Goal: Task Accomplishment & Management: Complete application form

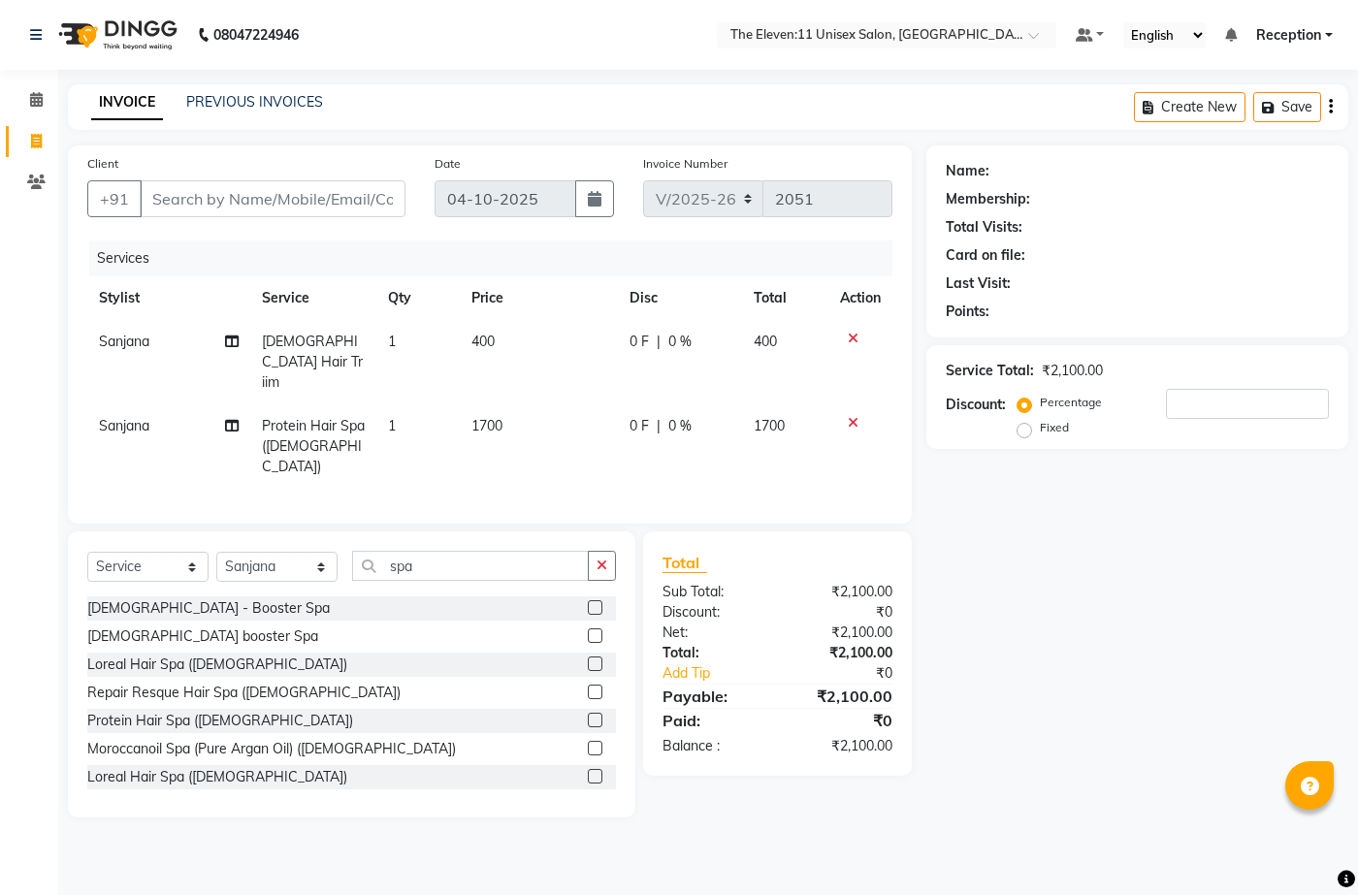
select select "7836"
select select "service"
select select "73962"
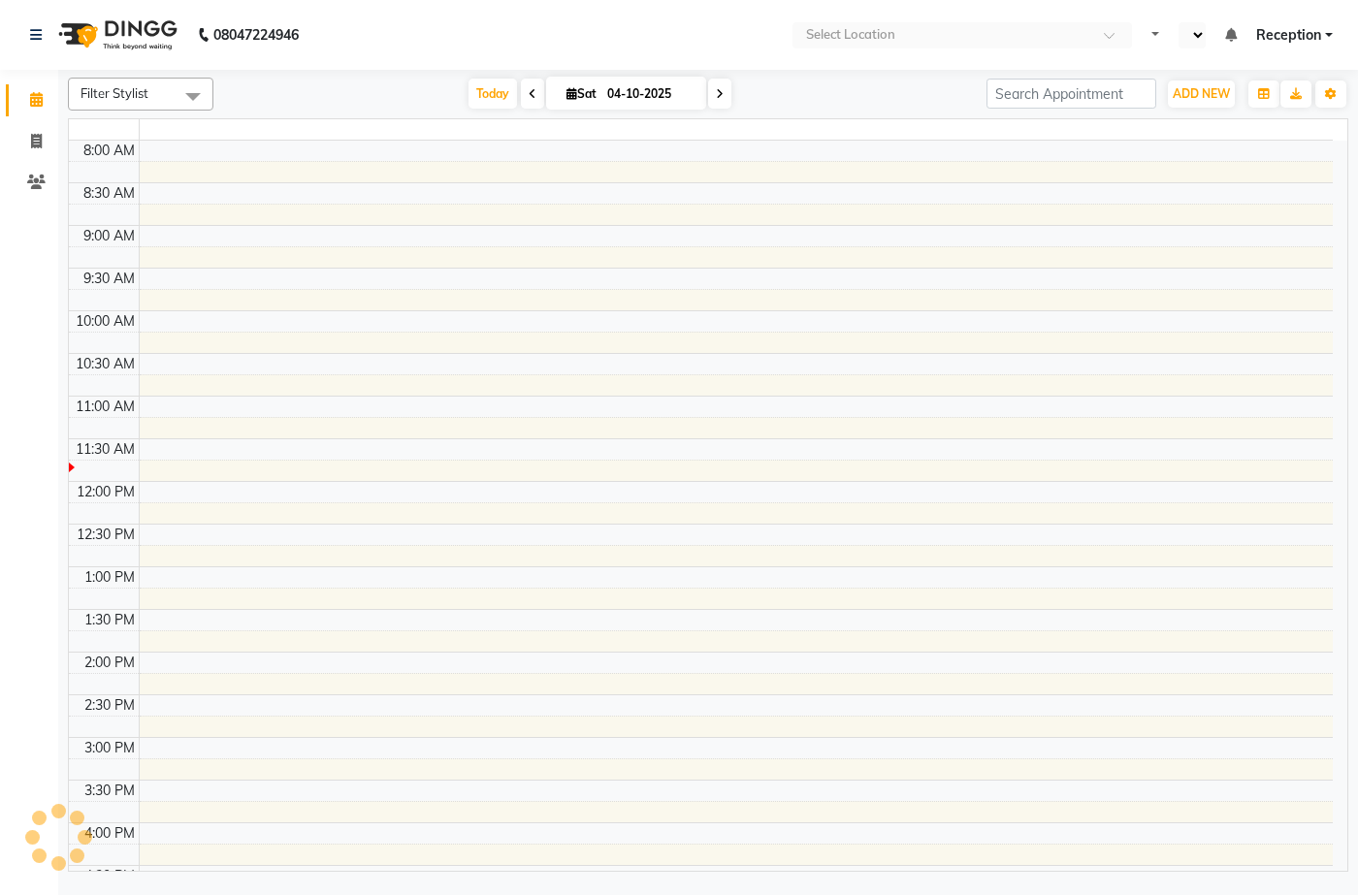
select select "en"
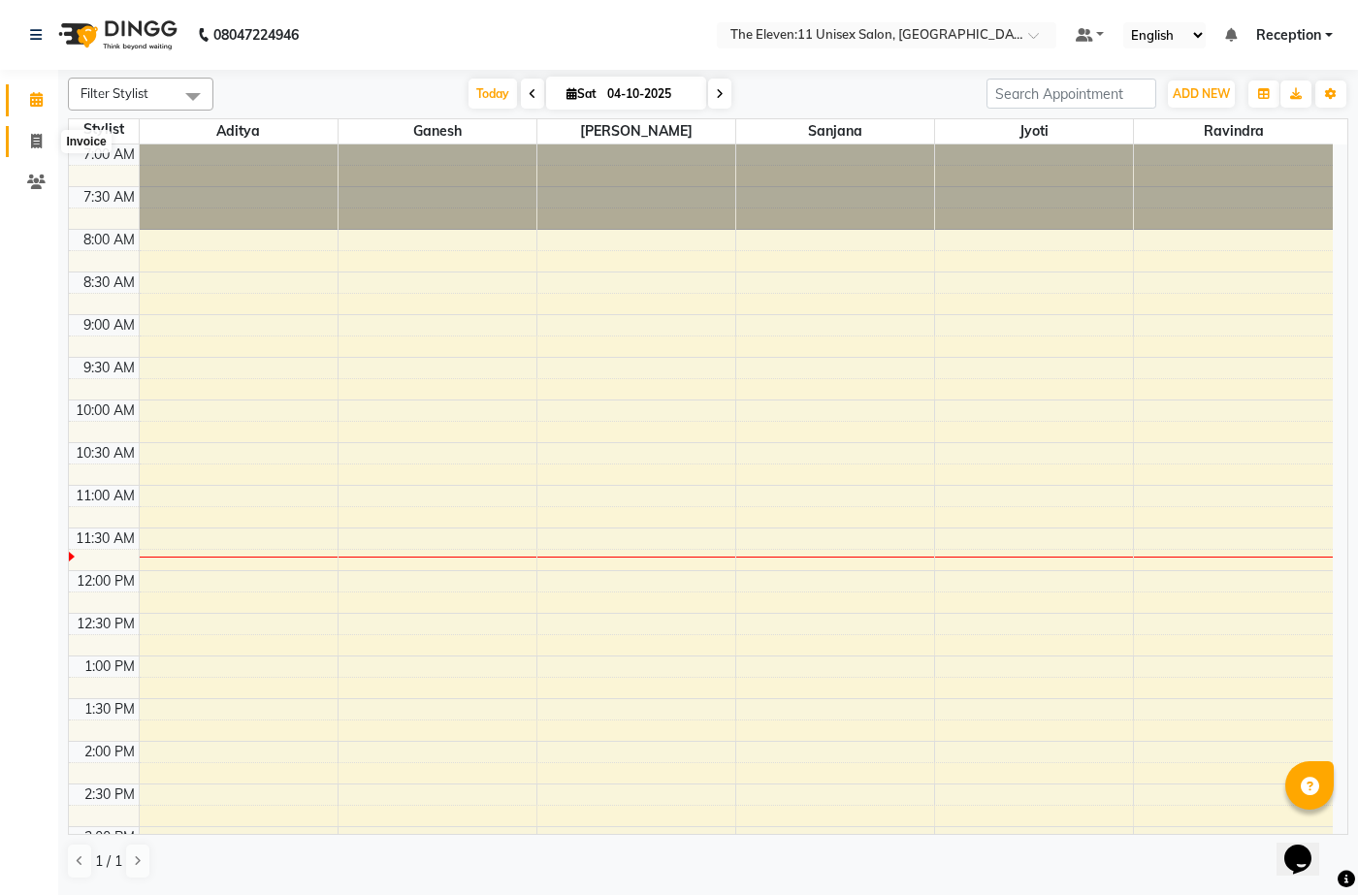
click at [31, 134] on icon at bounding box center [36, 141] width 11 height 15
select select "service"
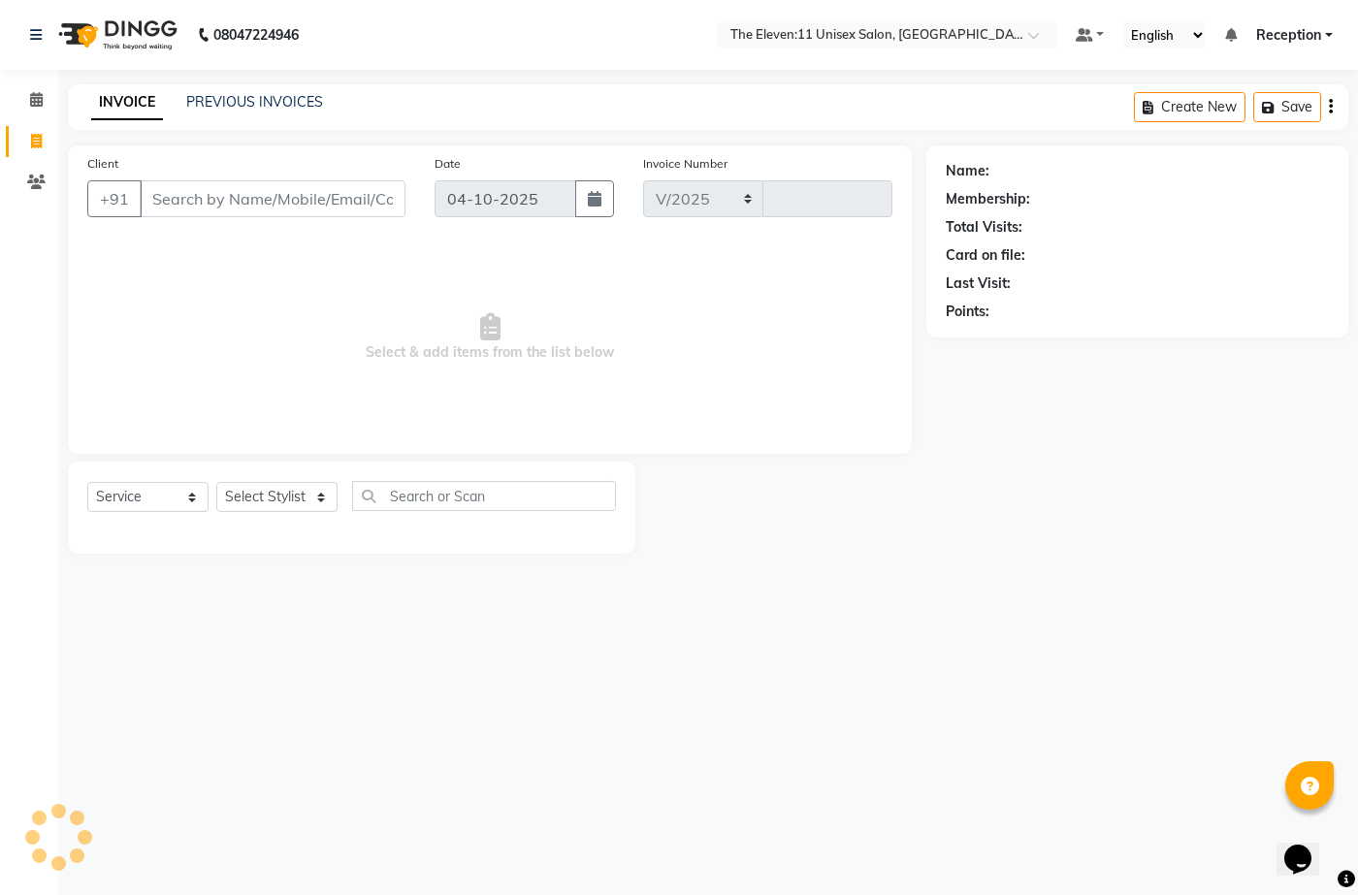
select select "7836"
type input "2051"
click at [275, 492] on select "Select Stylist Aditya Anita Ganesh Jyoti Manager Ravindra Reception Sanjana" at bounding box center [276, 497] width 121 height 30
click at [275, 497] on select "Select Stylist Aditya Anita Ganesh Jyoti Manager Ravindra Reception Sanjana" at bounding box center [276, 497] width 121 height 30
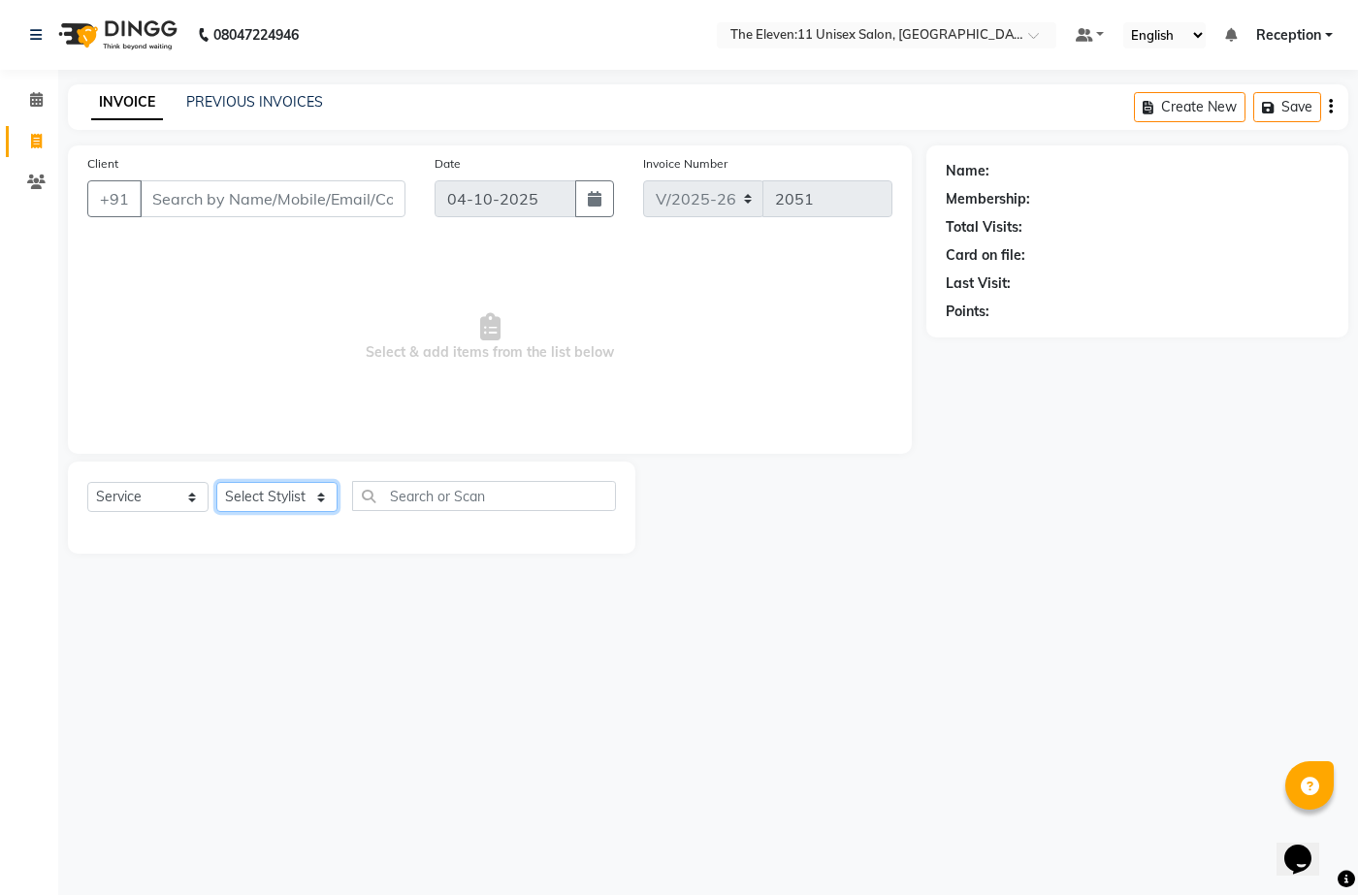
click at [275, 497] on select "Select Stylist Aditya Anita Ganesh Jyoti Manager Ravindra Reception Sanjana" at bounding box center [276, 497] width 121 height 30
click at [242, 185] on input "Client" at bounding box center [273, 198] width 266 height 37
type input "7259435685"
click at [335, 205] on span "Add Client" at bounding box center [355, 198] width 77 height 19
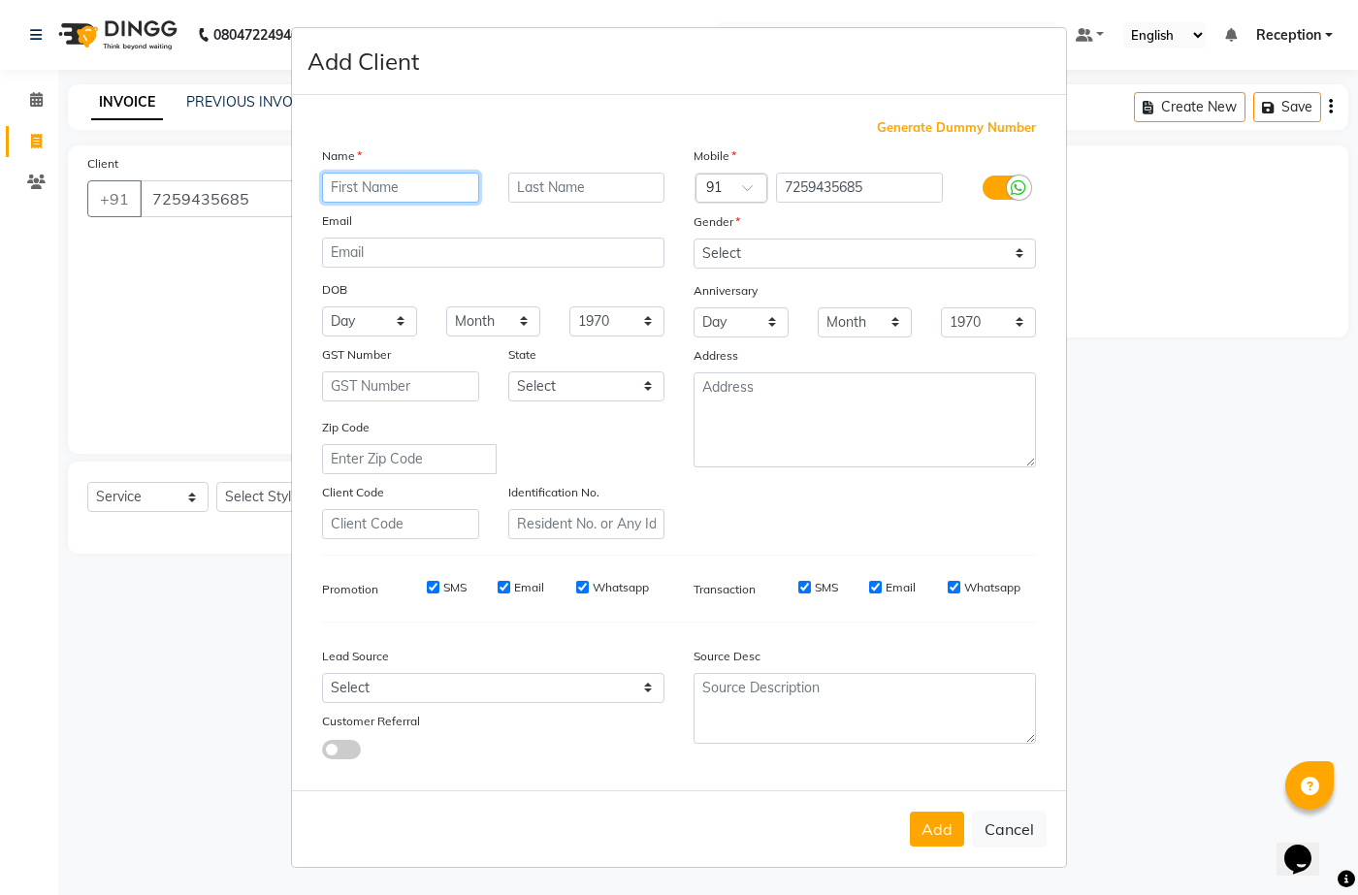
click at [391, 193] on input "text" at bounding box center [400, 188] width 157 height 30
type input "shanta"
click at [559, 179] on input "text" at bounding box center [586, 188] width 157 height 30
type input "padmakumar"
click at [730, 251] on select "Select Male Female Other Prefer Not To Say" at bounding box center [864, 254] width 342 height 30
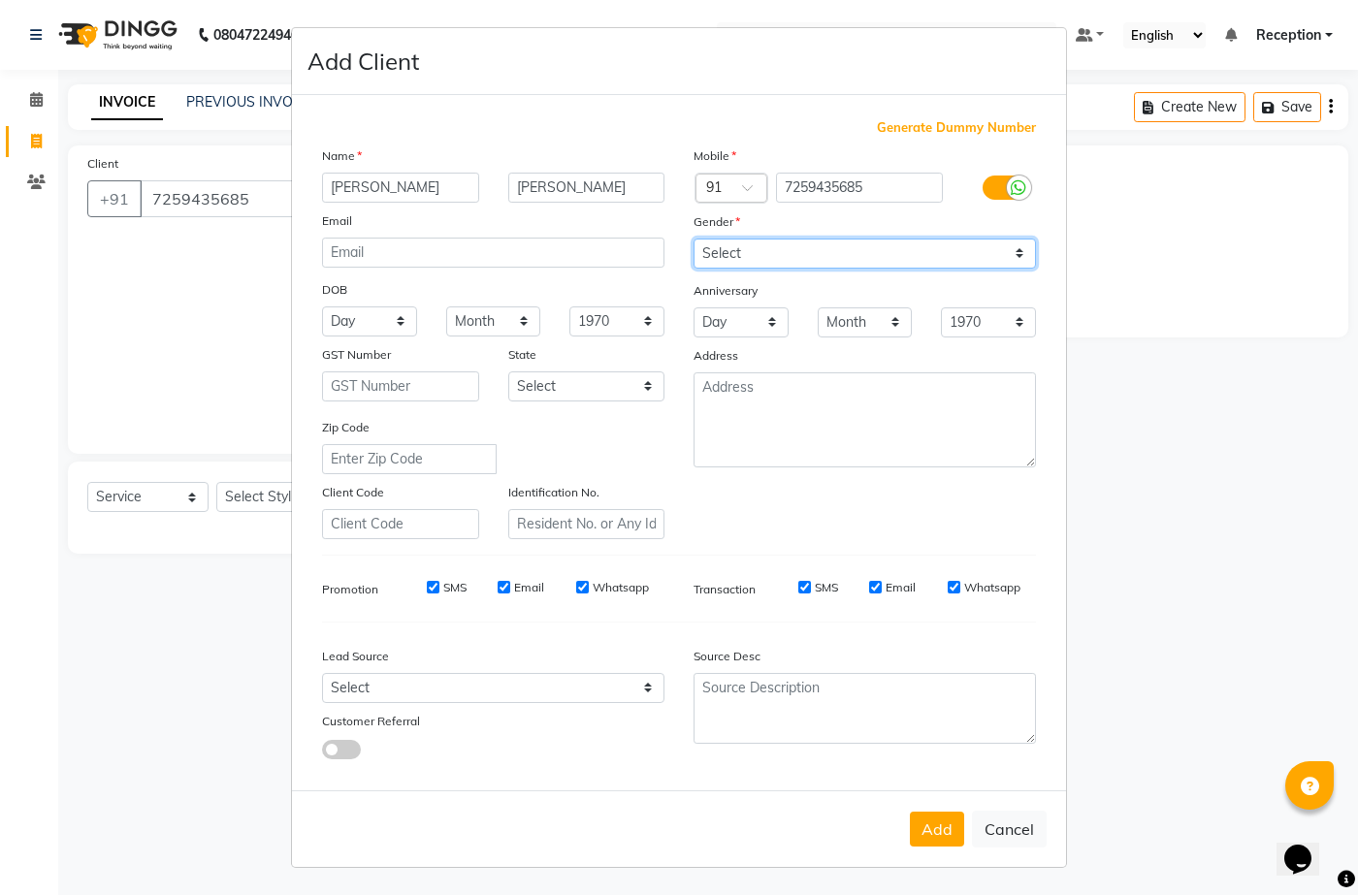
click at [730, 251] on select "Select Male Female Other Prefer Not To Say" at bounding box center [864, 254] width 342 height 30
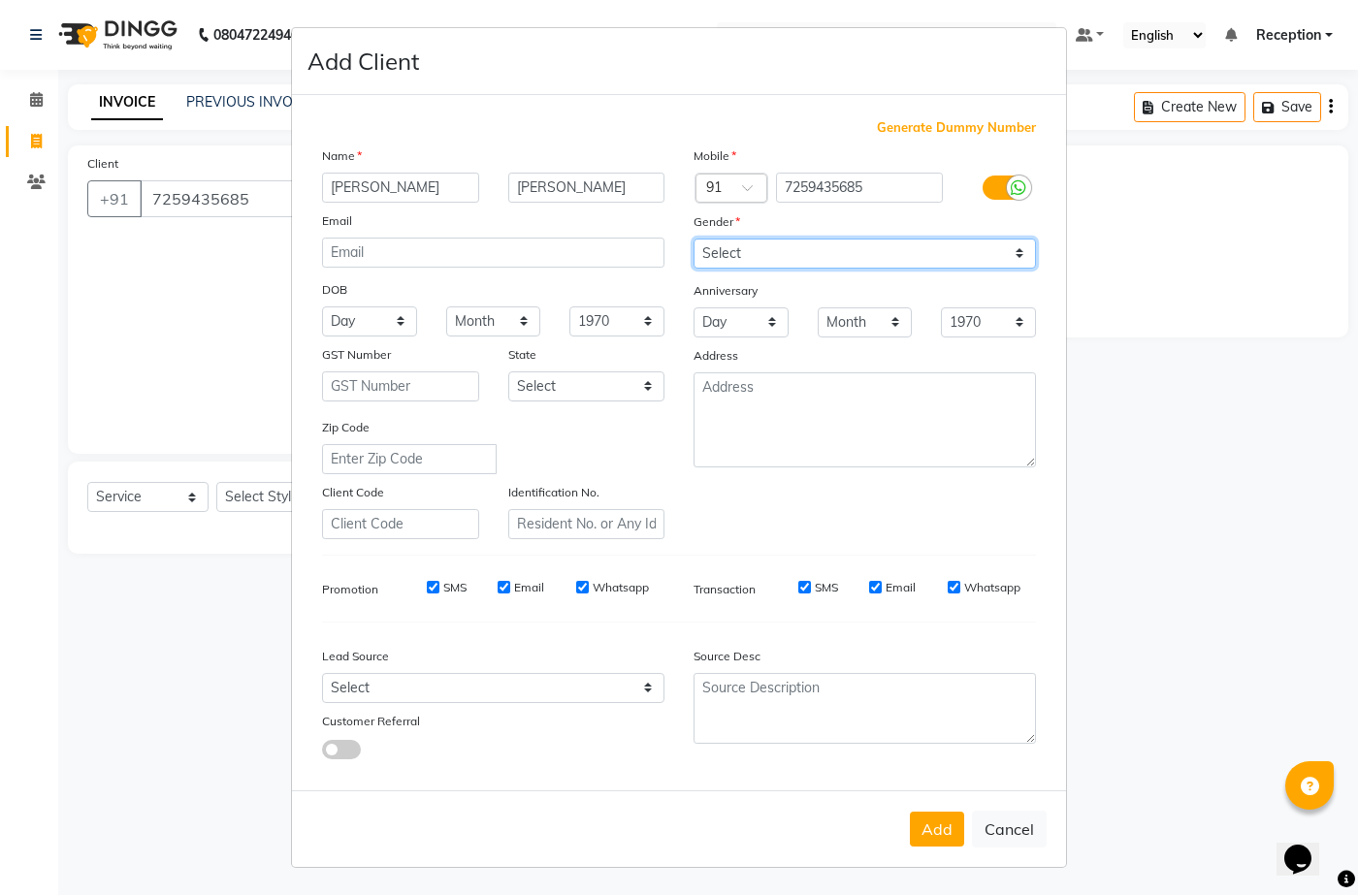
click at [730, 251] on select "Select Male Female Other Prefer Not To Say" at bounding box center [864, 254] width 342 height 30
click at [731, 242] on select "Select Male Female Other Prefer Not To Say" at bounding box center [864, 254] width 342 height 30
click at [731, 243] on select "Select Male Female Other Prefer Not To Say" at bounding box center [864, 254] width 342 height 30
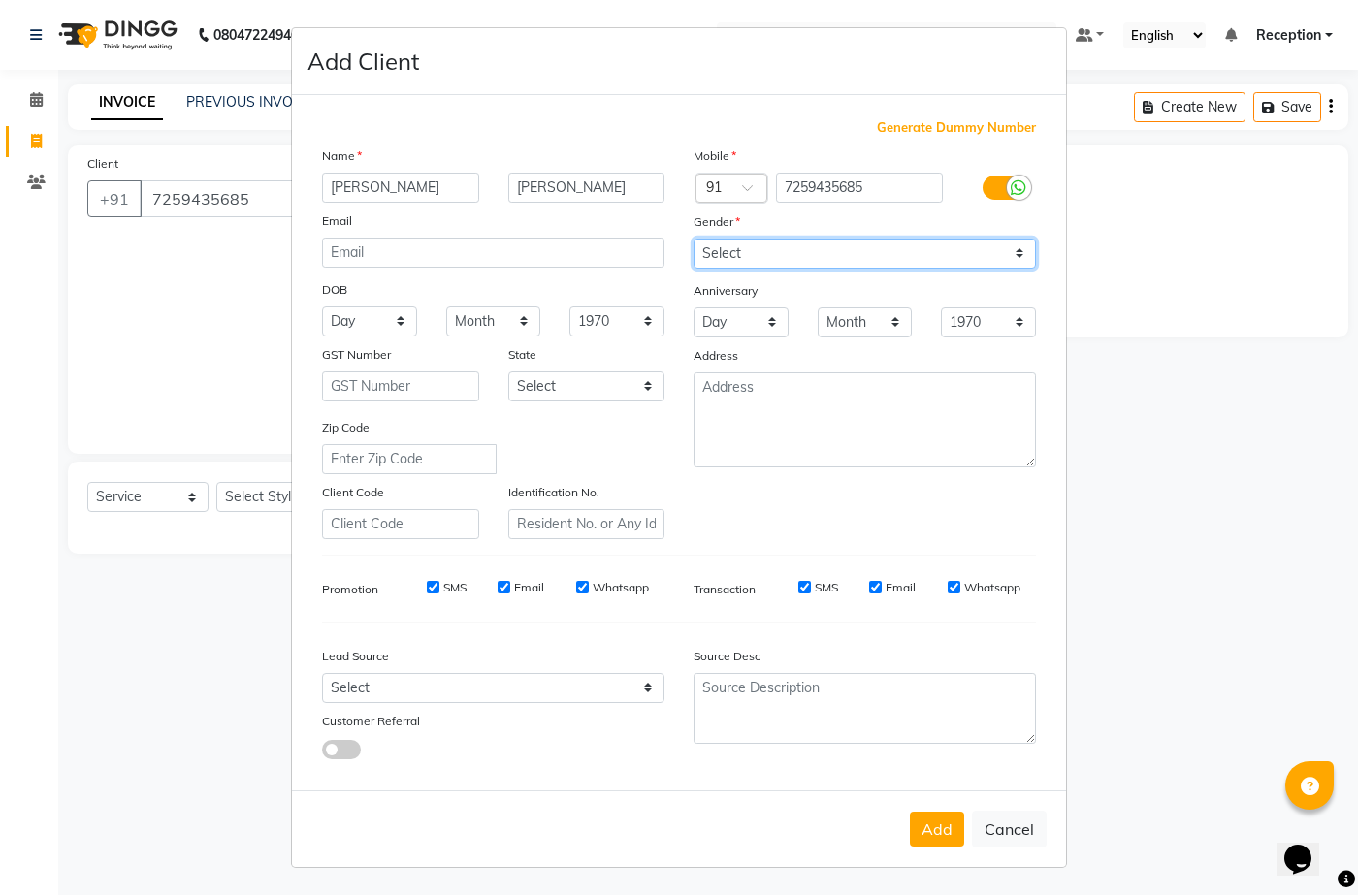
click at [731, 243] on select "Select Male Female Other Prefer Not To Say" at bounding box center [864, 254] width 342 height 30
click at [735, 240] on select "Select Male Female Other Prefer Not To Say" at bounding box center [864, 254] width 342 height 30
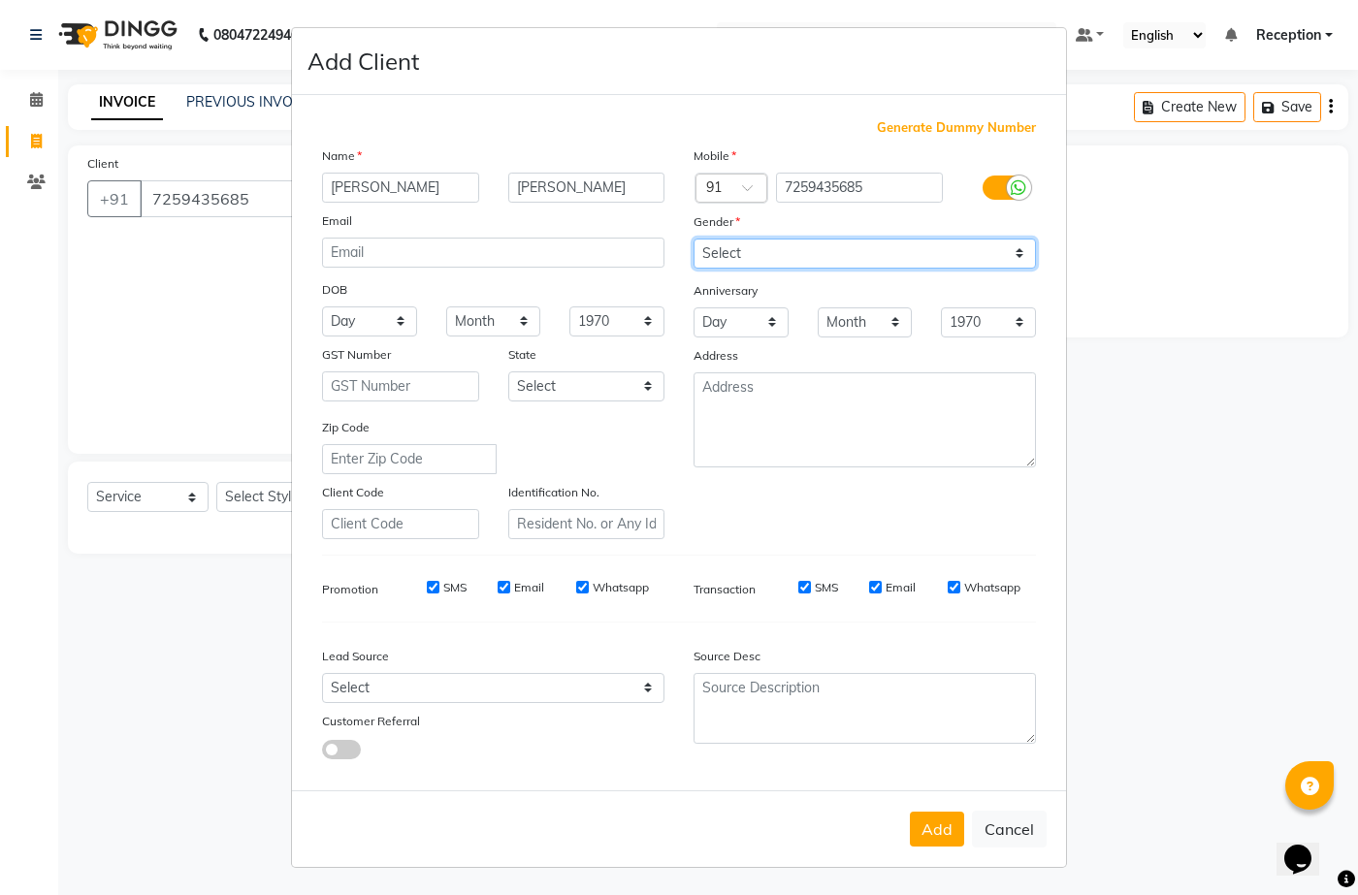
click at [735, 240] on select "Select Male Female Other Prefer Not To Say" at bounding box center [864, 254] width 342 height 30
select select "female"
click at [693, 239] on select "Select Male Female Other Prefer Not To Say" at bounding box center [864, 254] width 342 height 30
drag, startPoint x: 725, startPoint y: 268, endPoint x: 731, endPoint y: 335, distance: 67.2
click at [731, 335] on select "Day 01 02 03 04 05 06 07 08 09 10 11 12 13 14 15 16 17 18 19 20 21 22 23 24 25 …" at bounding box center [740, 322] width 95 height 30
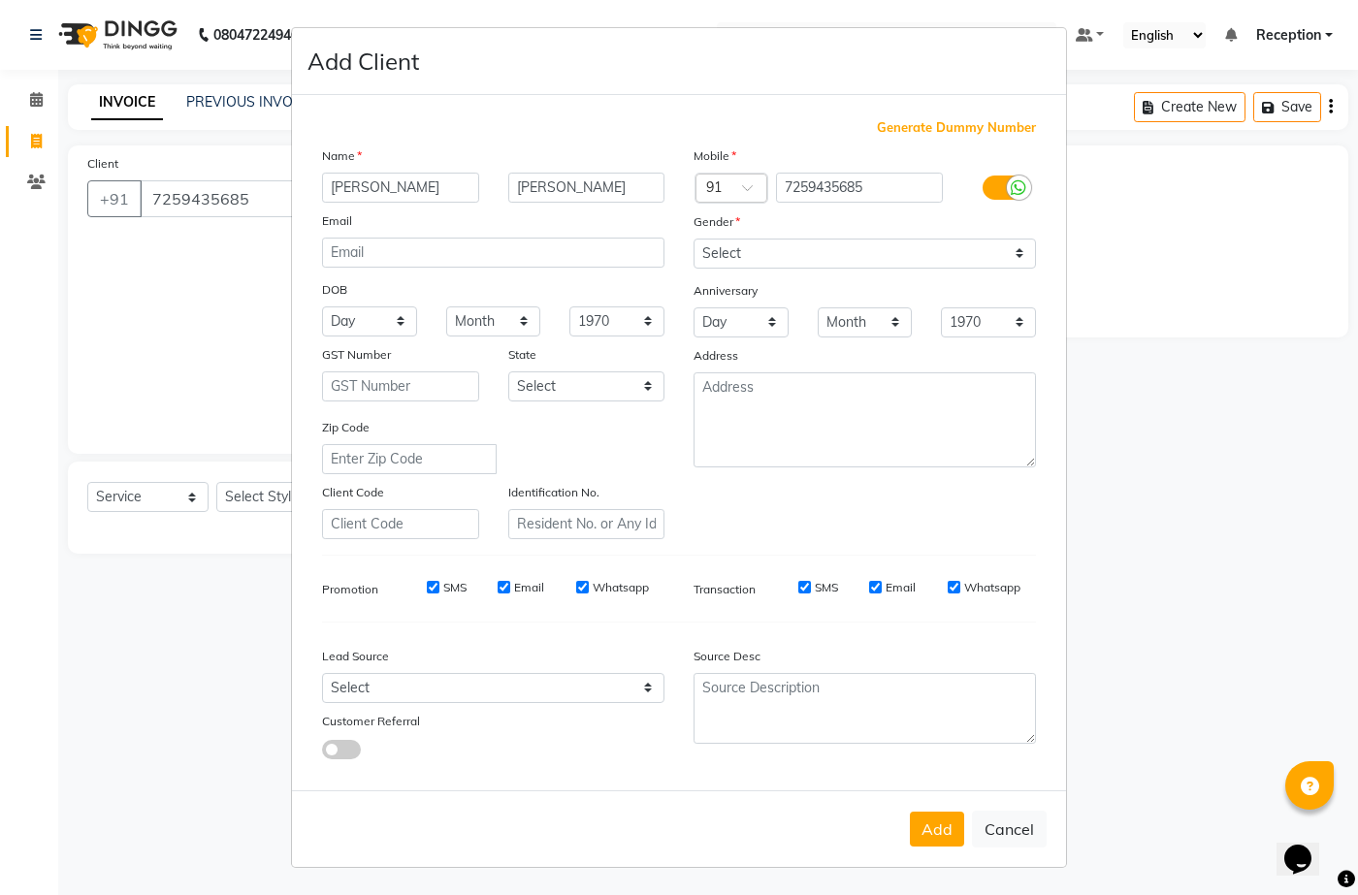
click at [945, 821] on button "Add" at bounding box center [937, 829] width 54 height 35
click at [945, 821] on div "Add Cancel" at bounding box center [679, 828] width 774 height 77
type input "72******85"
select select
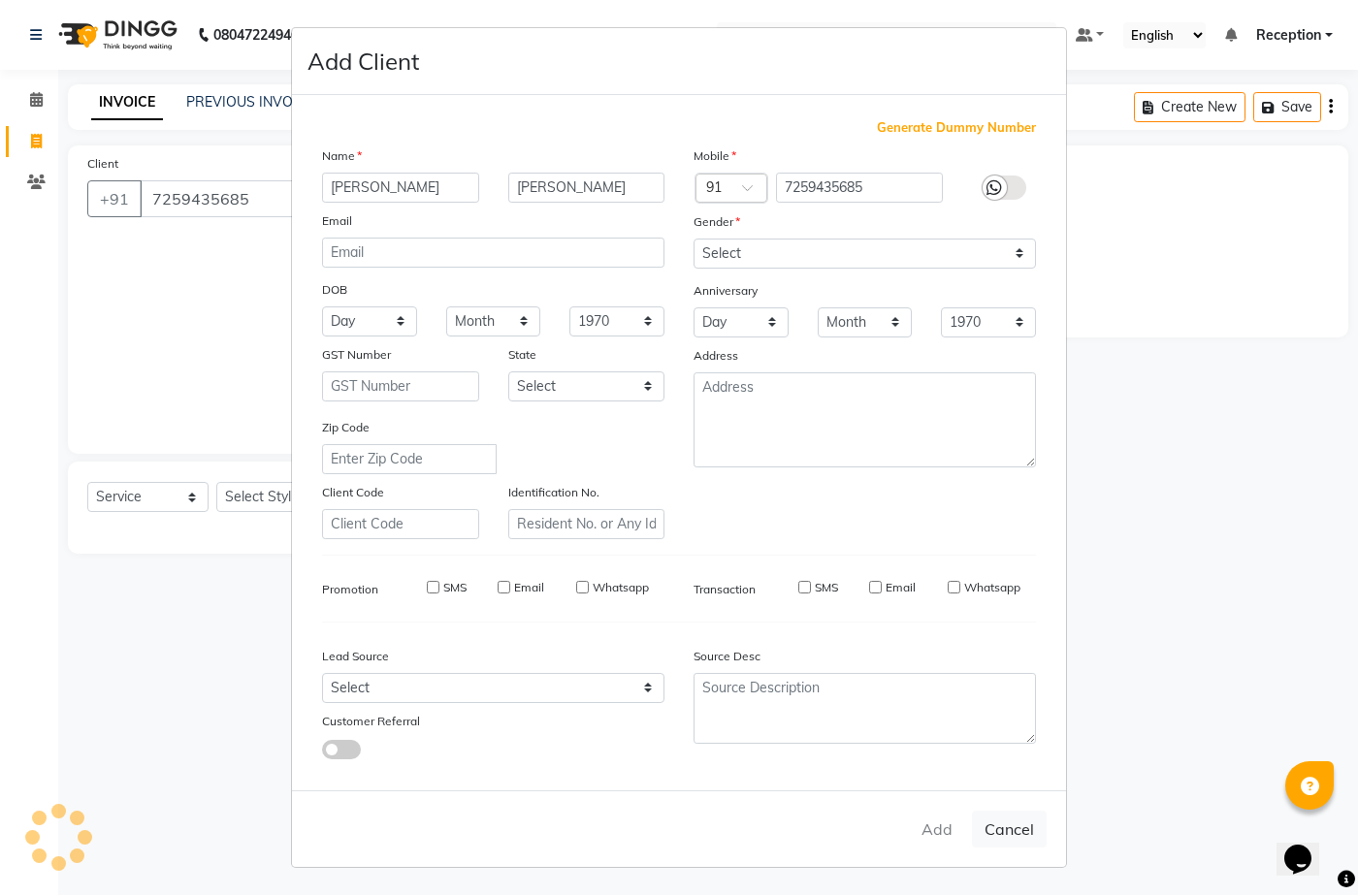
select select
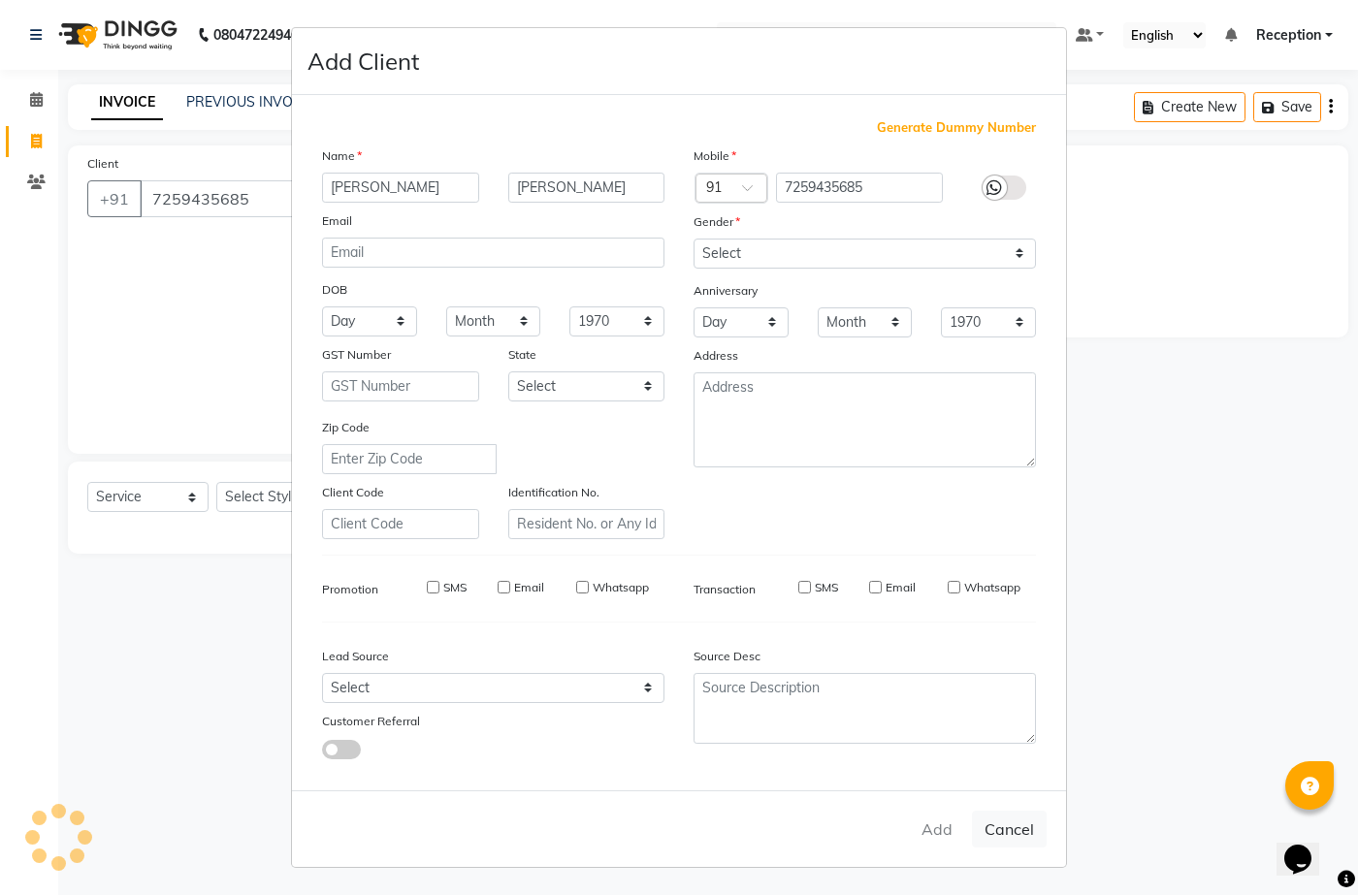
checkbox input "false"
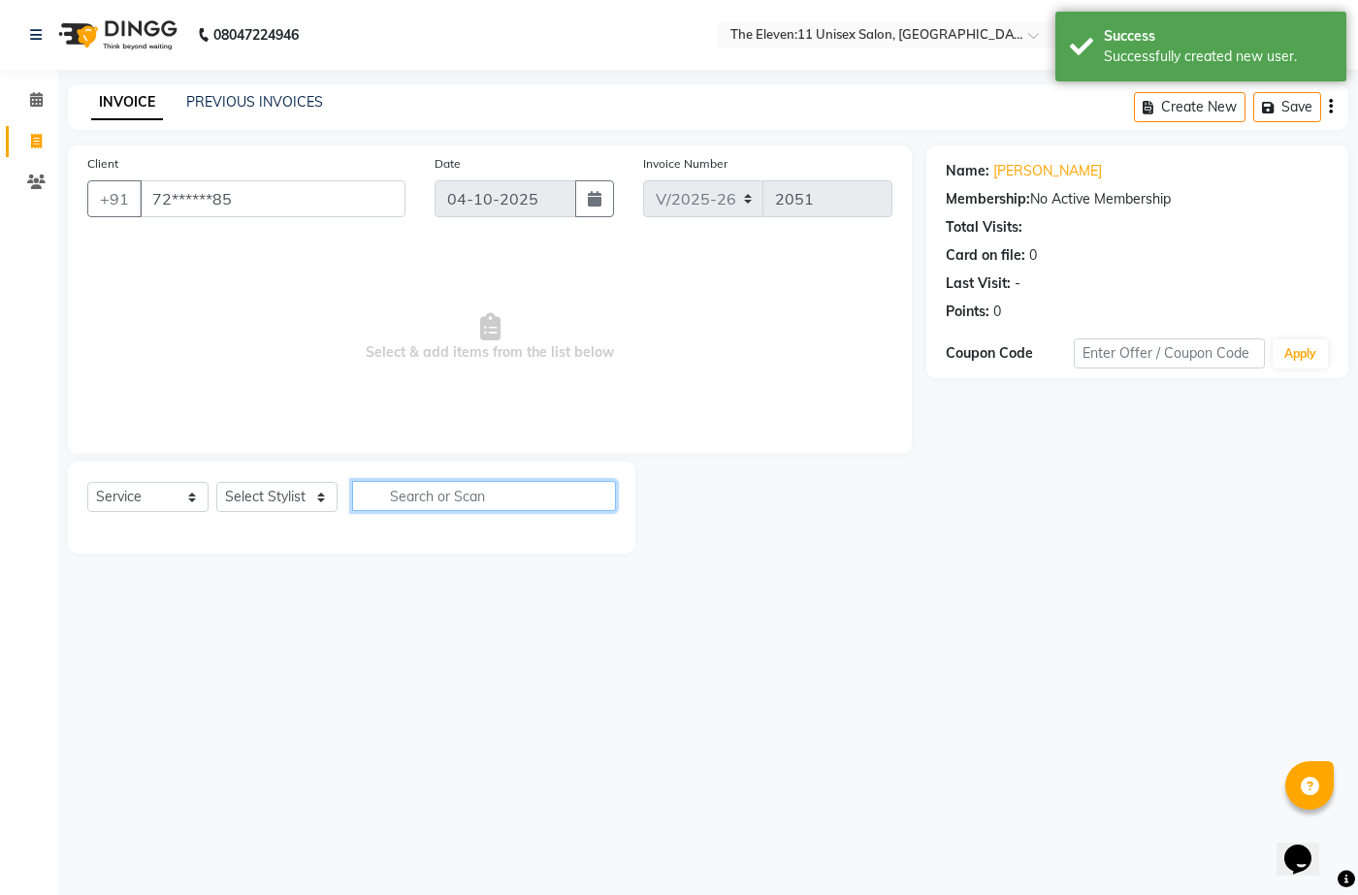
click at [465, 498] on input "text" at bounding box center [484, 496] width 264 height 30
click at [249, 498] on select "Select Stylist Aditya Anita Ganesh Jyoti Manager Ravindra Reception Sanjana" at bounding box center [276, 497] width 121 height 30
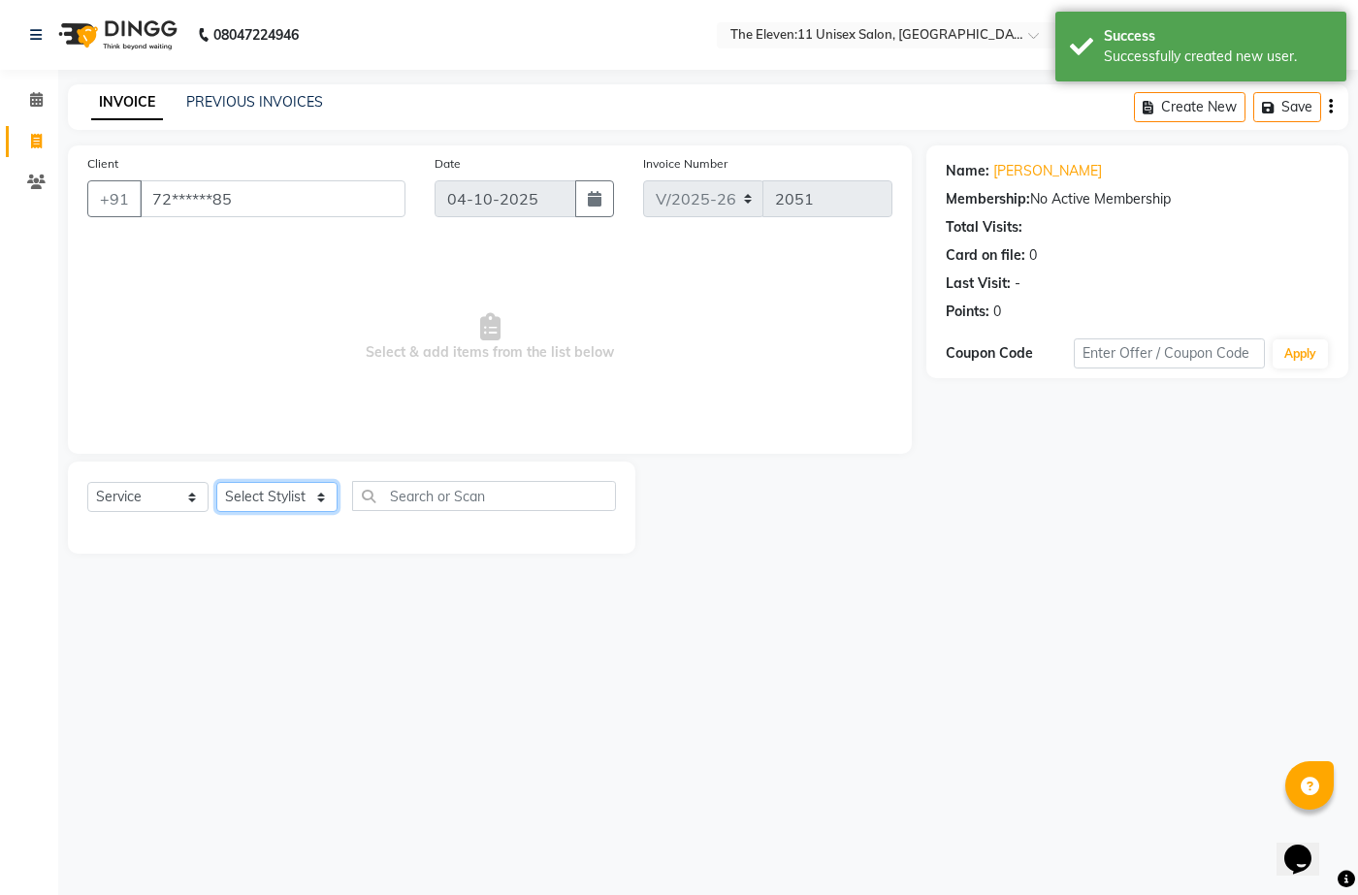
select select "70300"
click at [216, 482] on select "Select Stylist Aditya Anita Ganesh Jyoti Manager Ravindra Reception Sanjana" at bounding box center [276, 497] width 121 height 30
click at [247, 527] on div at bounding box center [351, 527] width 528 height 0
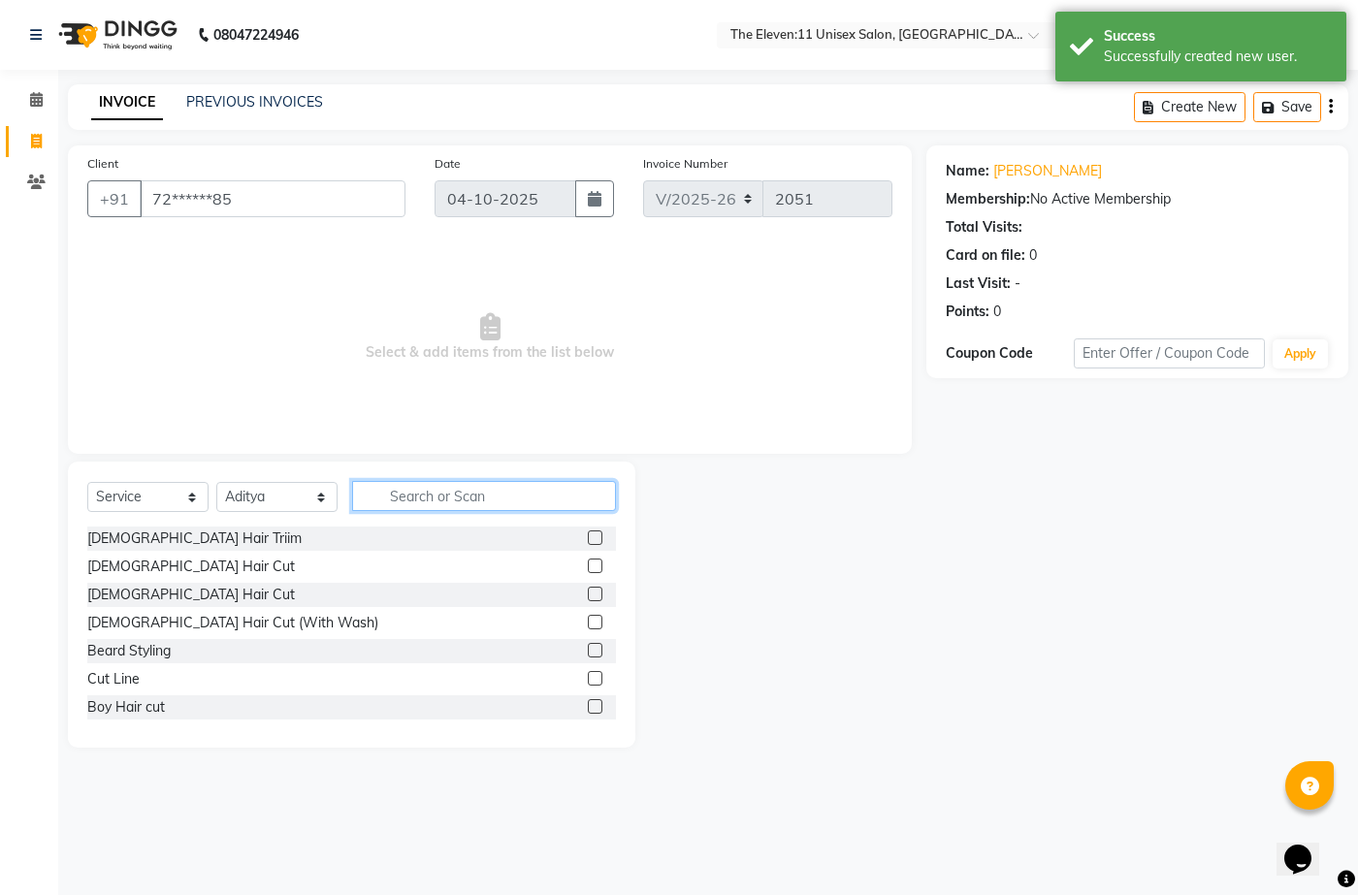
click at [405, 489] on input "text" at bounding box center [484, 496] width 264 height 30
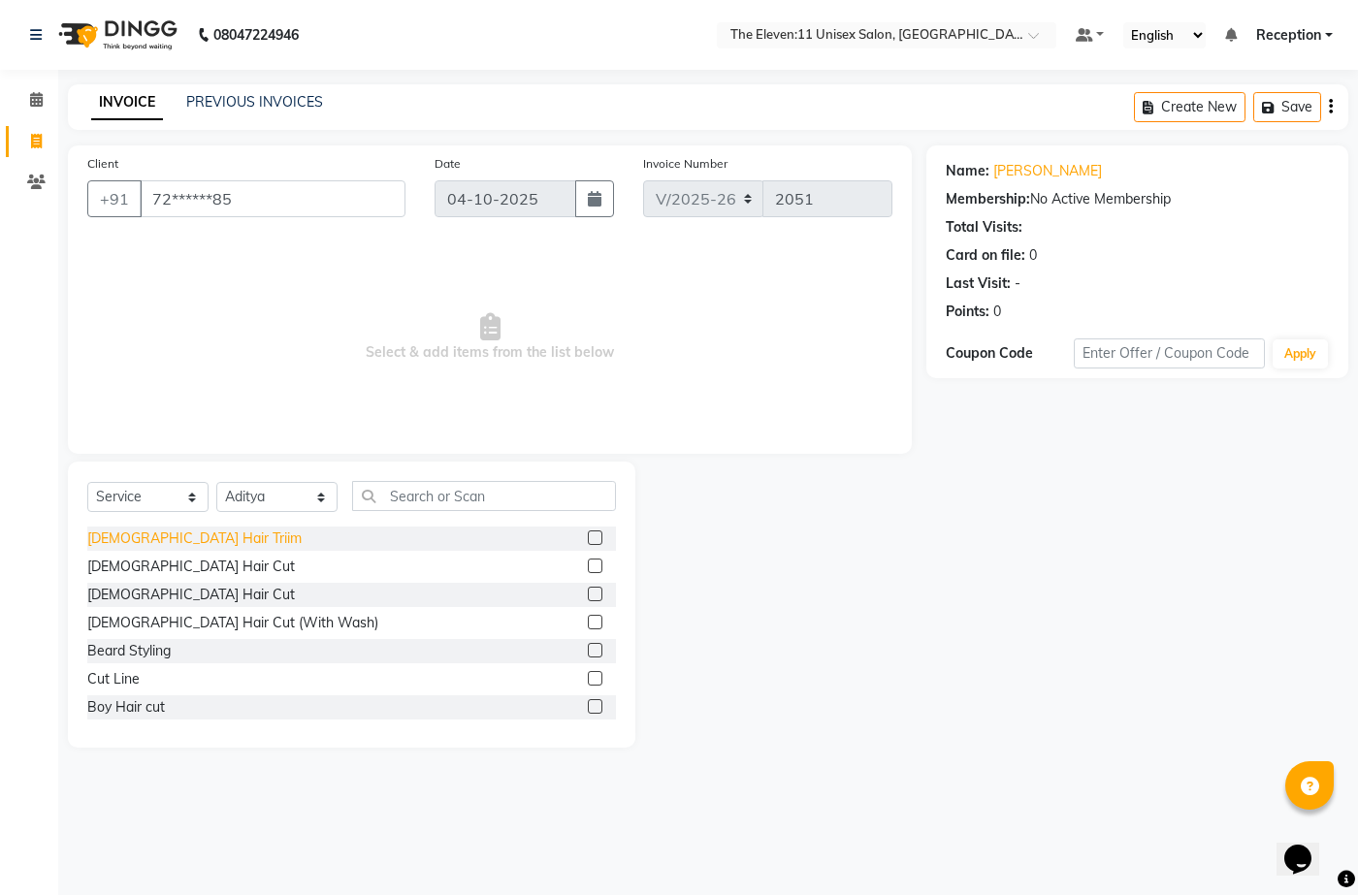
click at [169, 537] on div "[DEMOGRAPHIC_DATA] Hair Triim" at bounding box center [194, 538] width 214 height 20
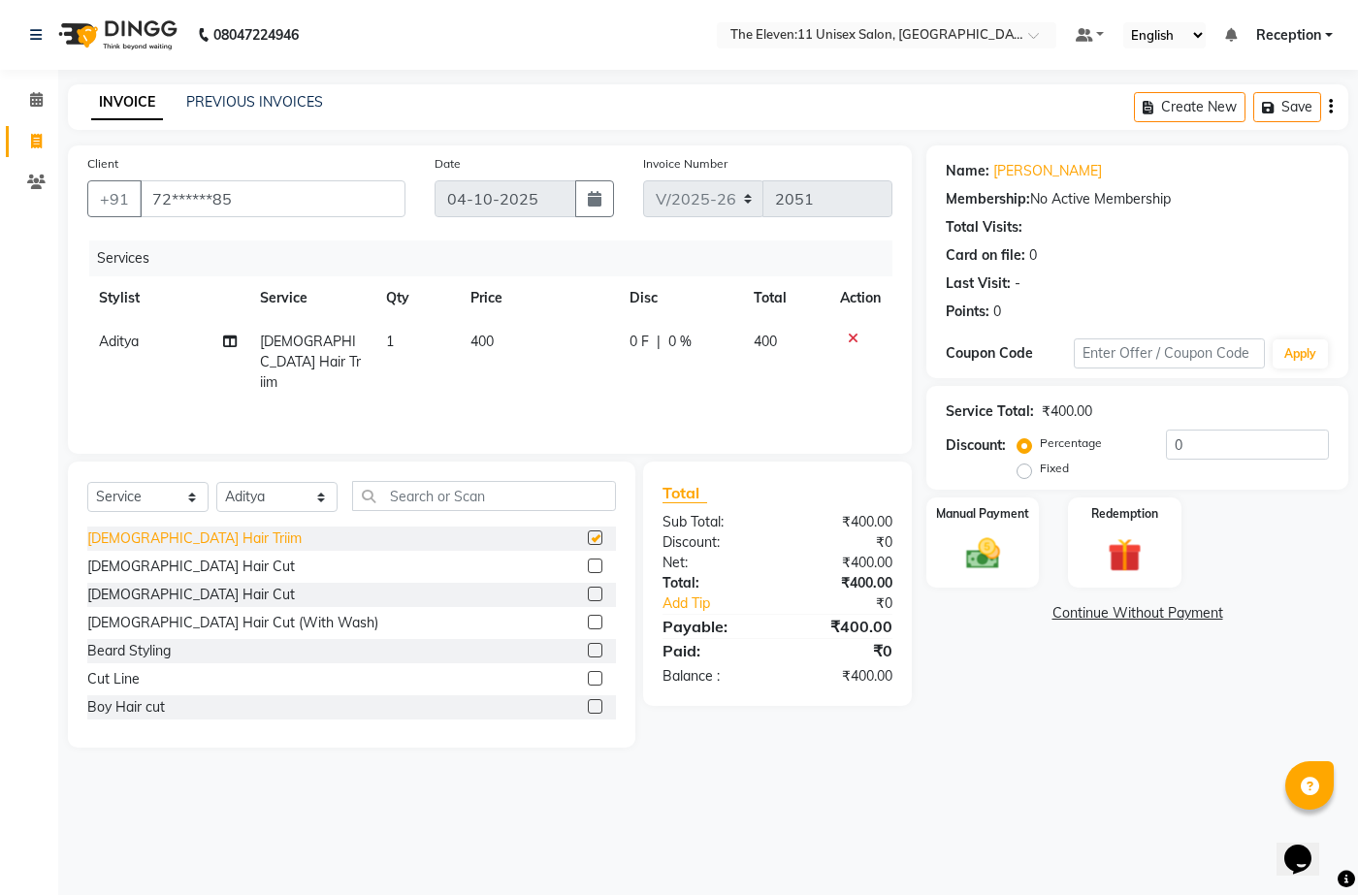
checkbox input "false"
click at [424, 488] on input "text" at bounding box center [484, 496] width 264 height 30
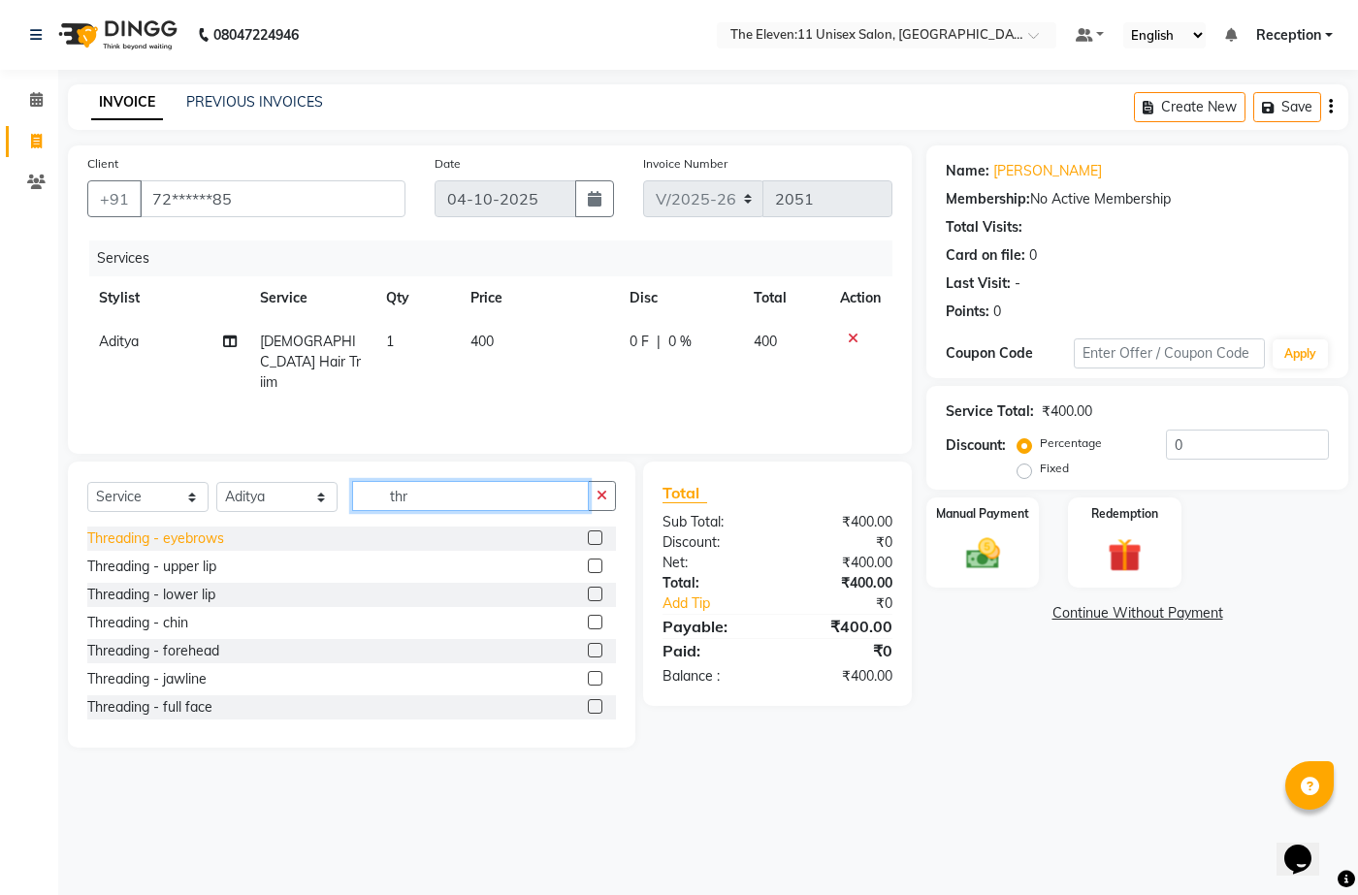
type input "thr"
click at [151, 530] on div "Threading - eyebrows" at bounding box center [155, 538] width 137 height 20
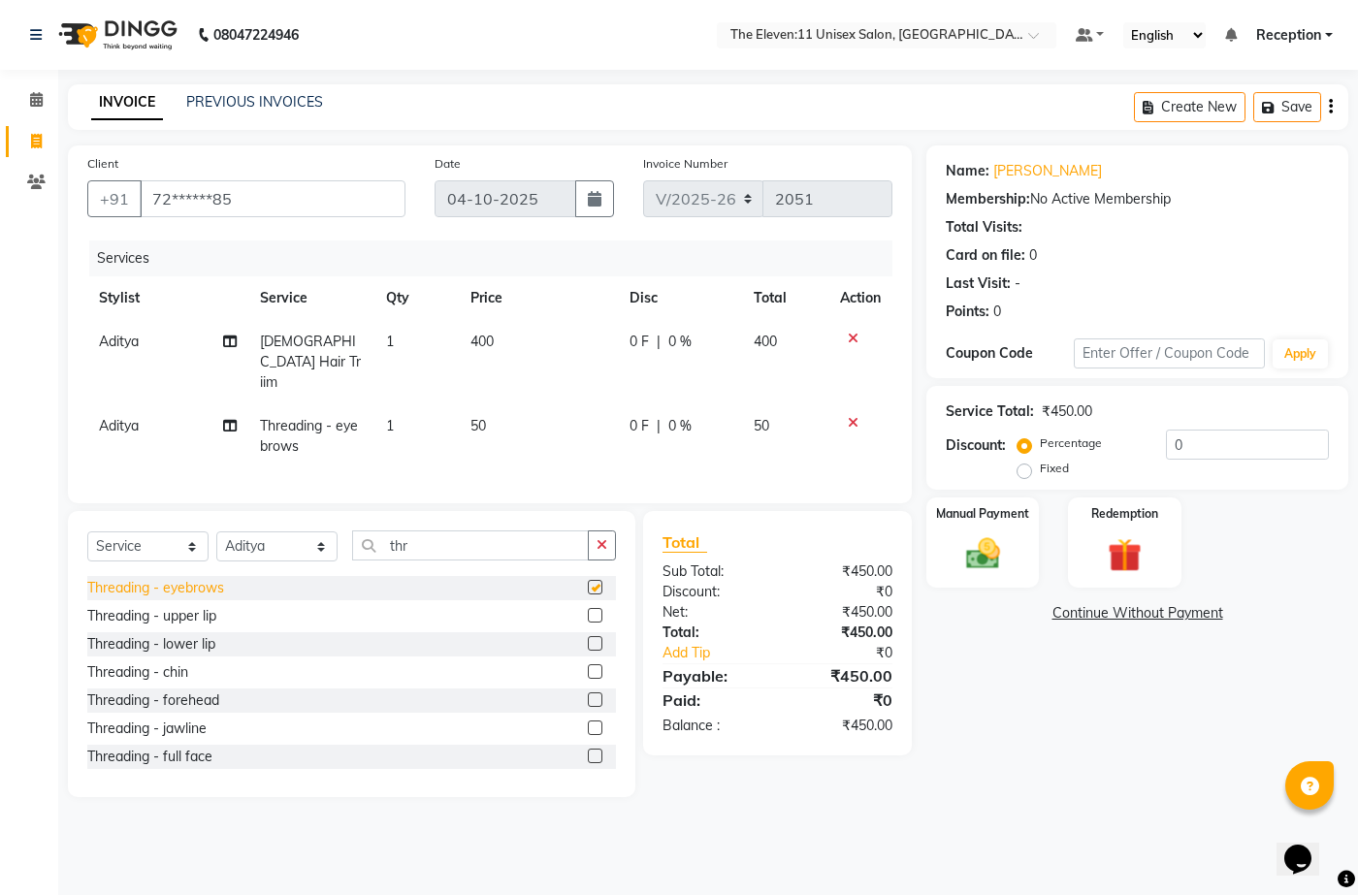
checkbox input "false"
click at [756, 340] on span "400" at bounding box center [764, 341] width 23 height 17
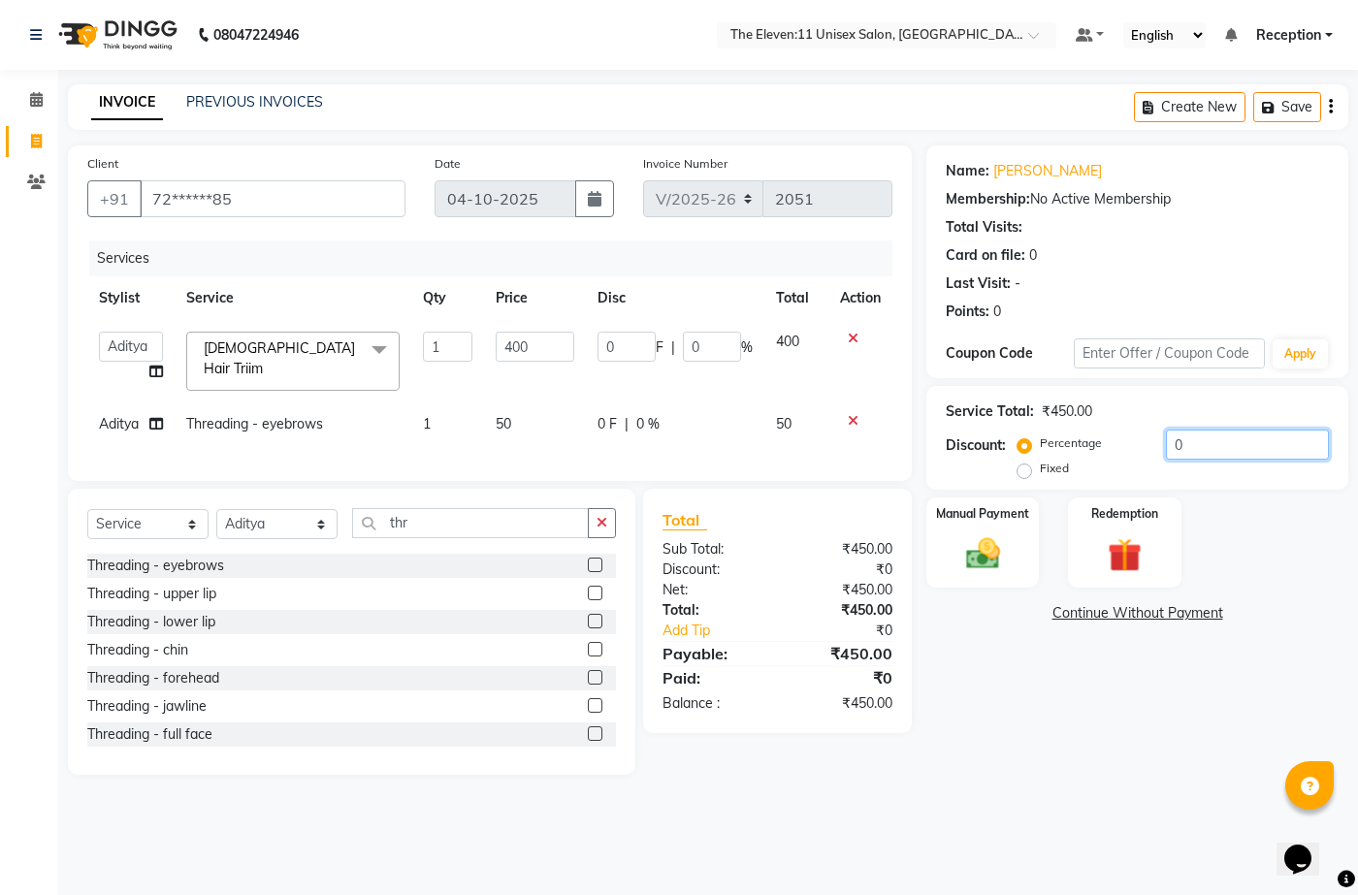
click at [1204, 436] on input "0" at bounding box center [1247, 445] width 163 height 30
click at [1051, 465] on label "Fixed" at bounding box center [1053, 468] width 29 height 17
click at [1035, 465] on input "Fixed" at bounding box center [1028, 469] width 14 height 14
radio input "true"
click at [1193, 442] on input "number" at bounding box center [1247, 445] width 163 height 30
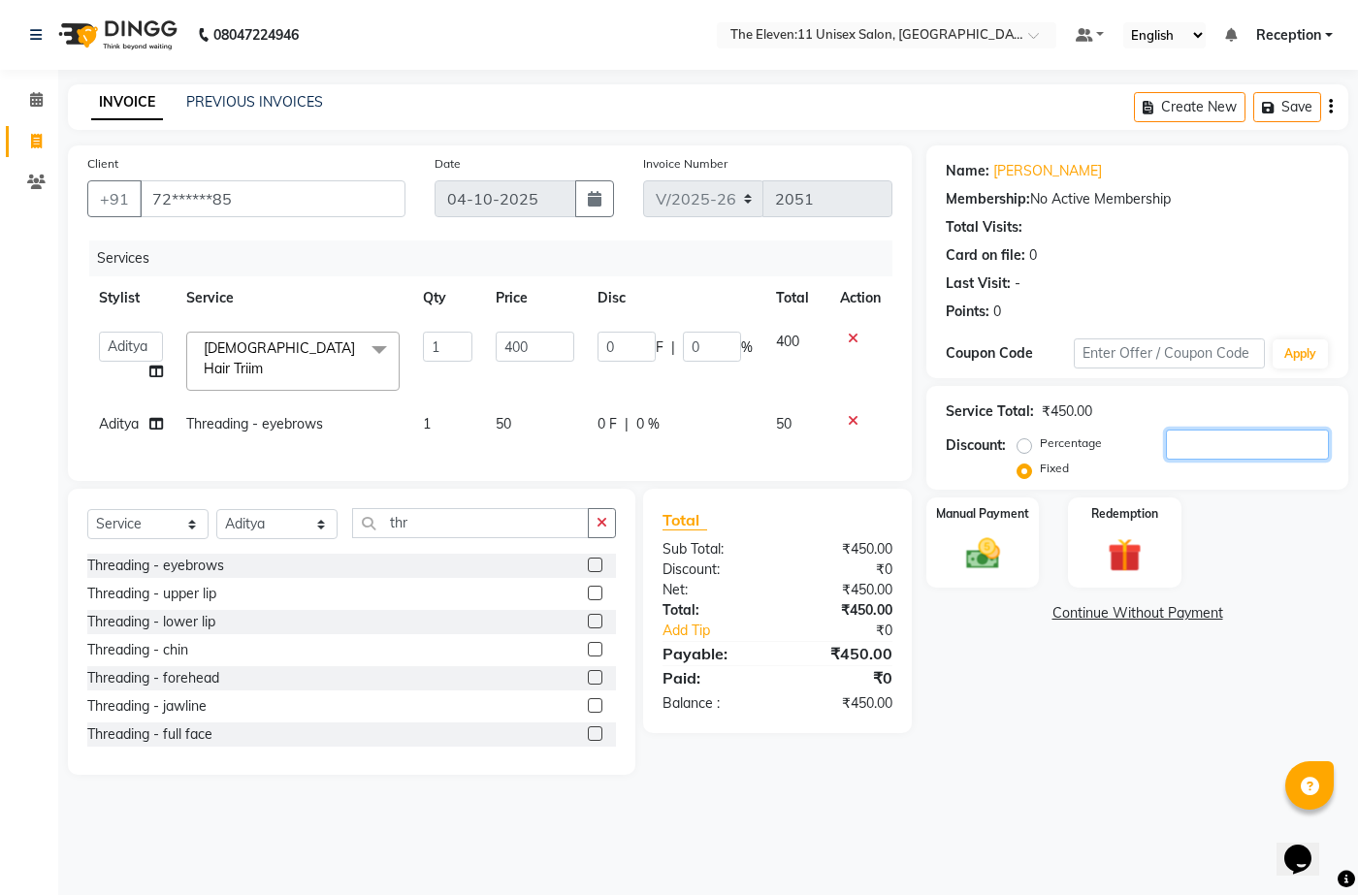
click at [1193, 442] on input "number" at bounding box center [1247, 445] width 163 height 30
type input "1"
type input "0.89"
type input "0.22"
type input "10"
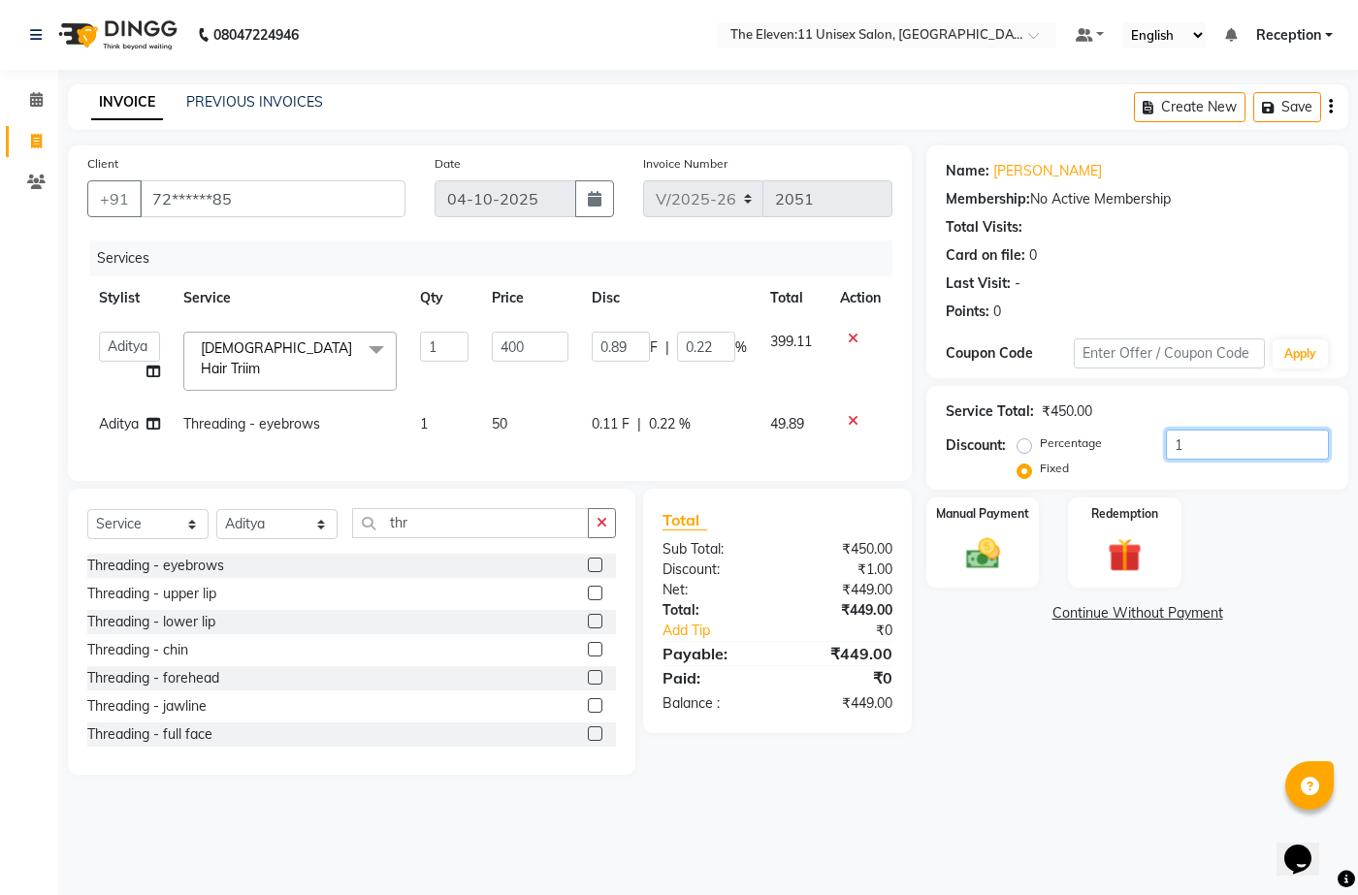
type input "8.89"
type input "2.22"
type input "100"
type input "88.89"
type input "22.22"
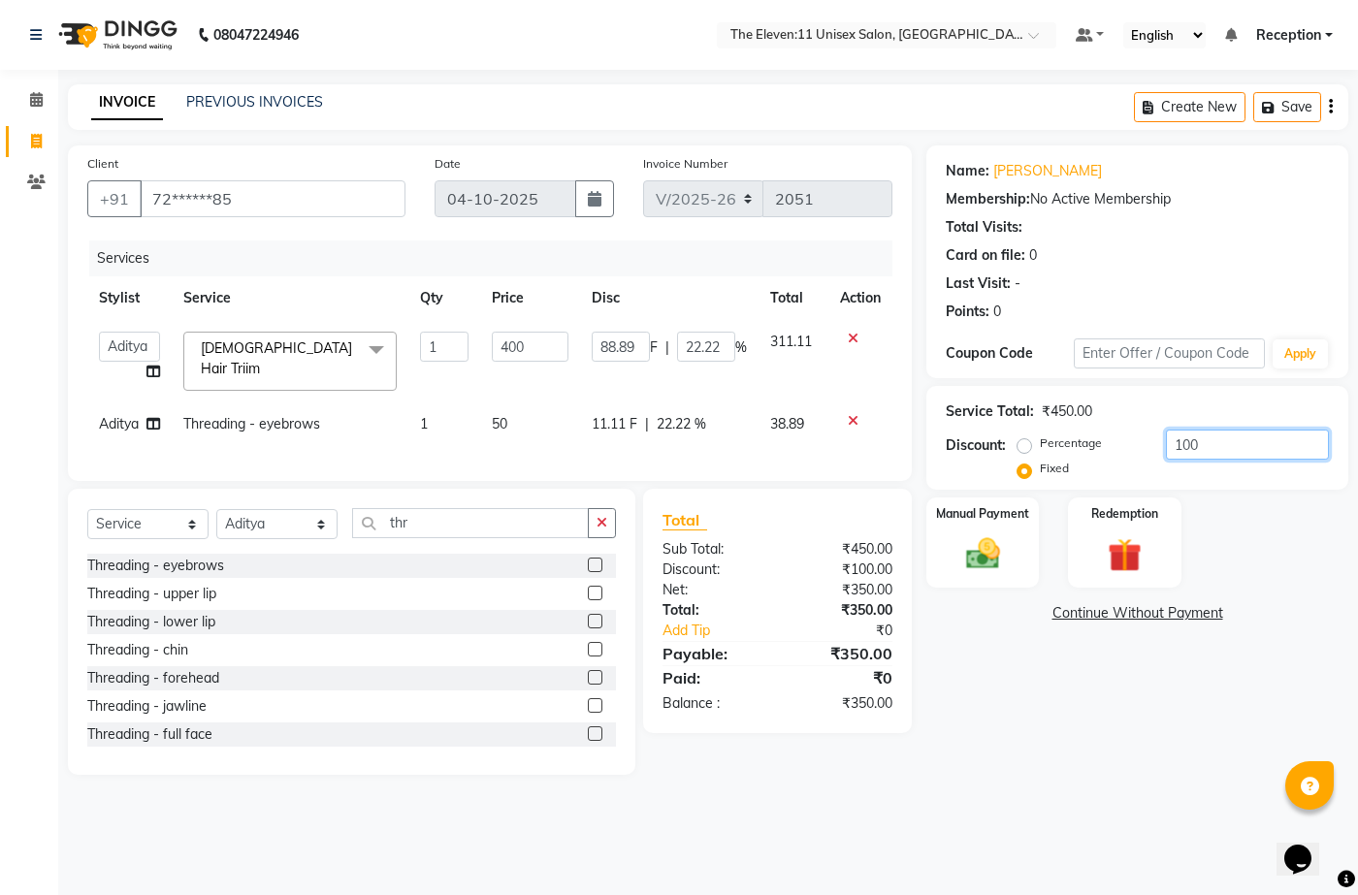
type input "100"
click at [131, 416] on span "Aditya" at bounding box center [119, 423] width 40 height 17
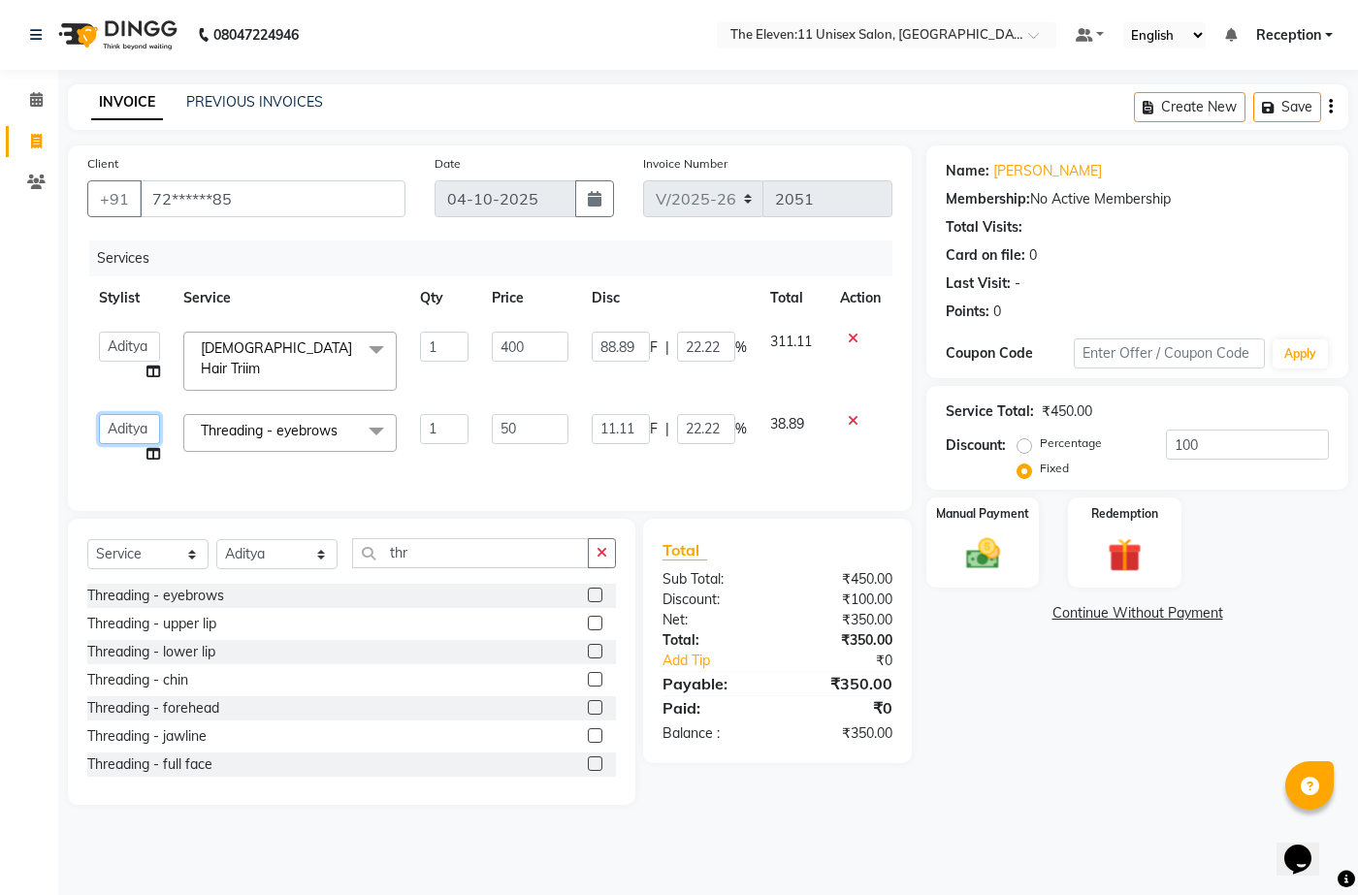
click at [131, 416] on select "Aditya Anita Ganesh Jyoti Manager Ravindra Reception Sanjana" at bounding box center [129, 429] width 61 height 30
select select "73962"
click at [995, 541] on img at bounding box center [981, 553] width 57 height 41
drag, startPoint x: 995, startPoint y: 541, endPoint x: 1006, endPoint y: 538, distance: 12.0
click at [995, 541] on img at bounding box center [981, 553] width 57 height 41
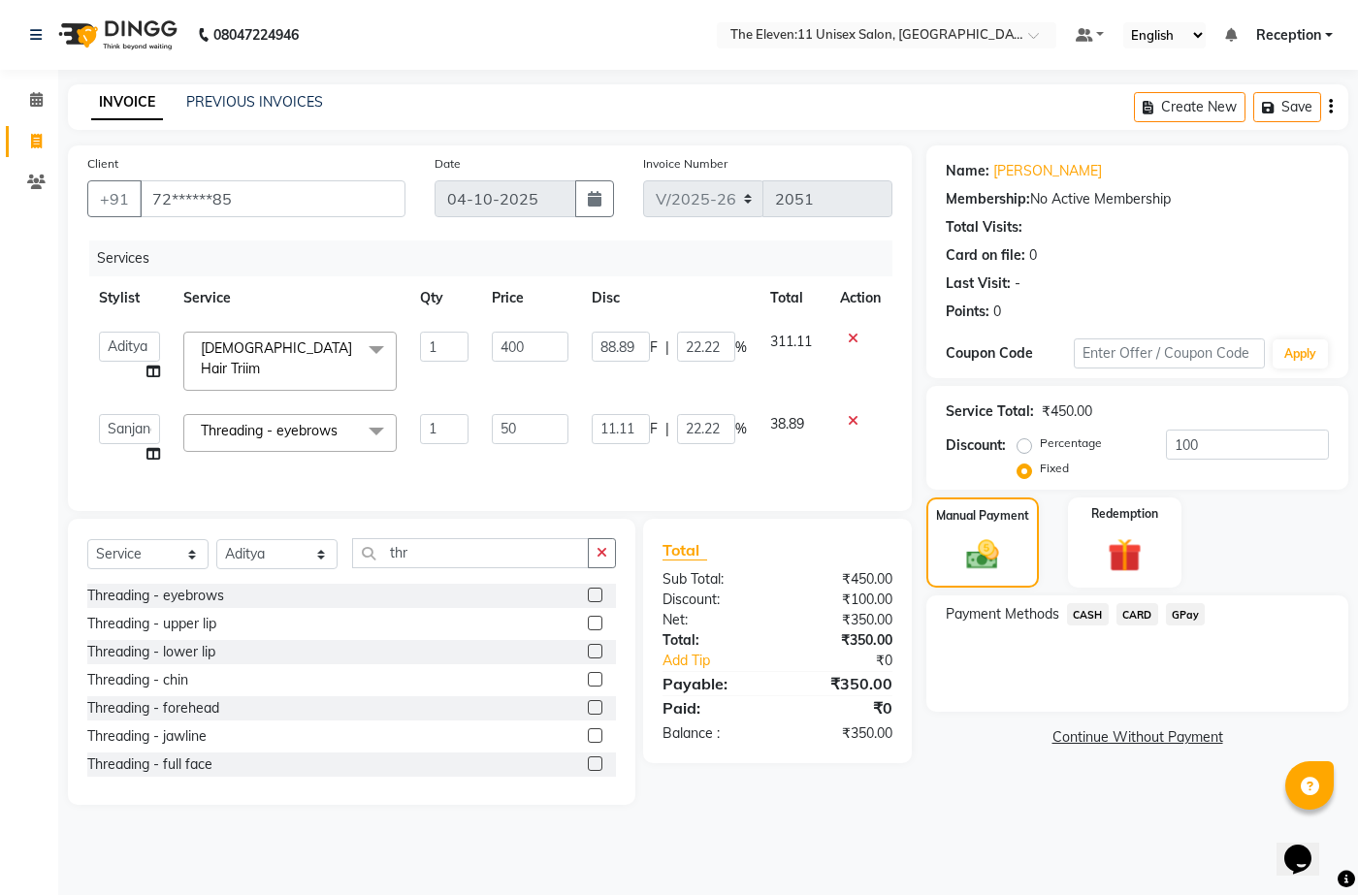
click at [1184, 612] on span "GPay" at bounding box center [1186, 614] width 40 height 22
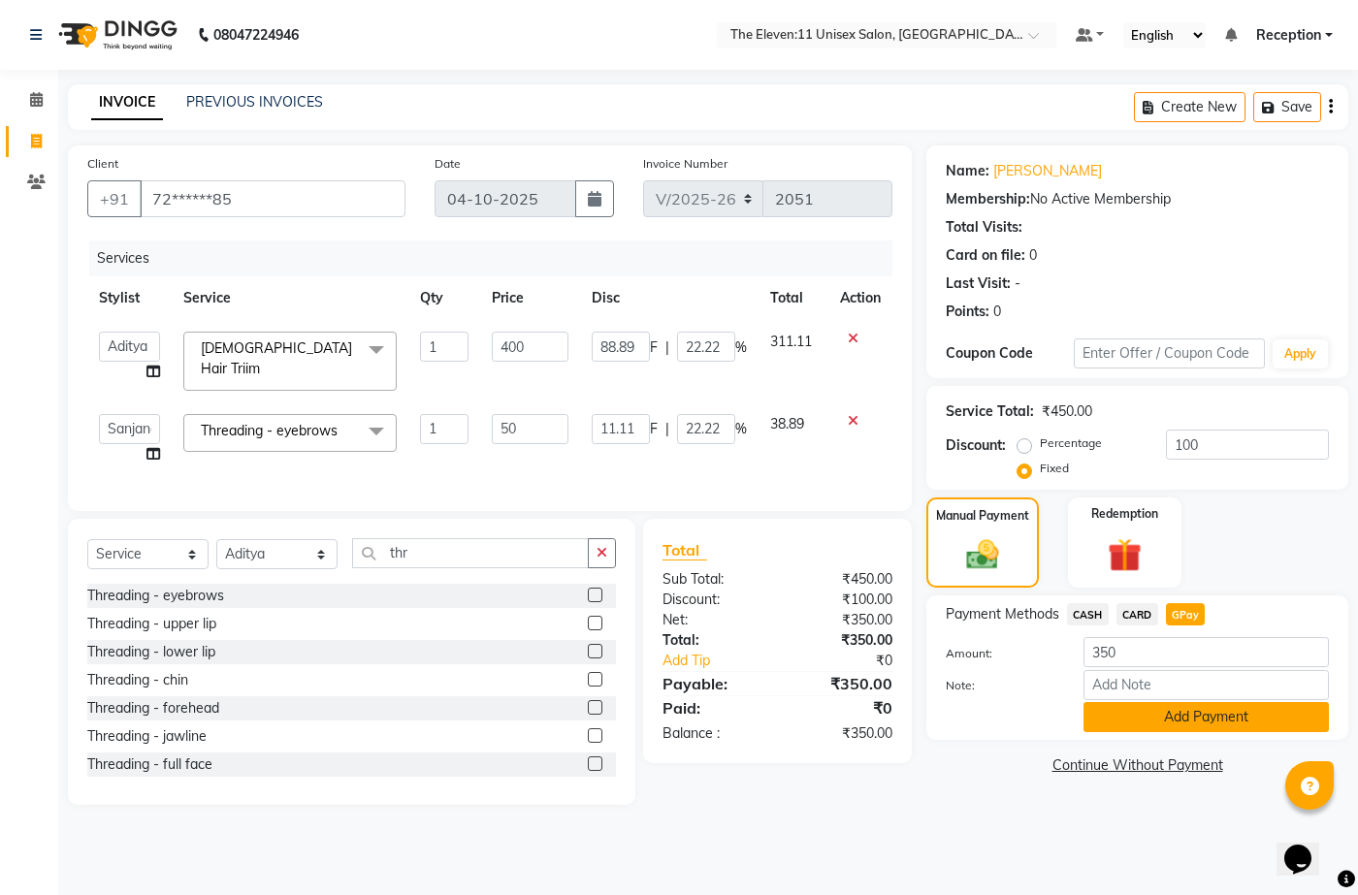
click at [1201, 719] on button "Add Payment" at bounding box center [1205, 717] width 245 height 30
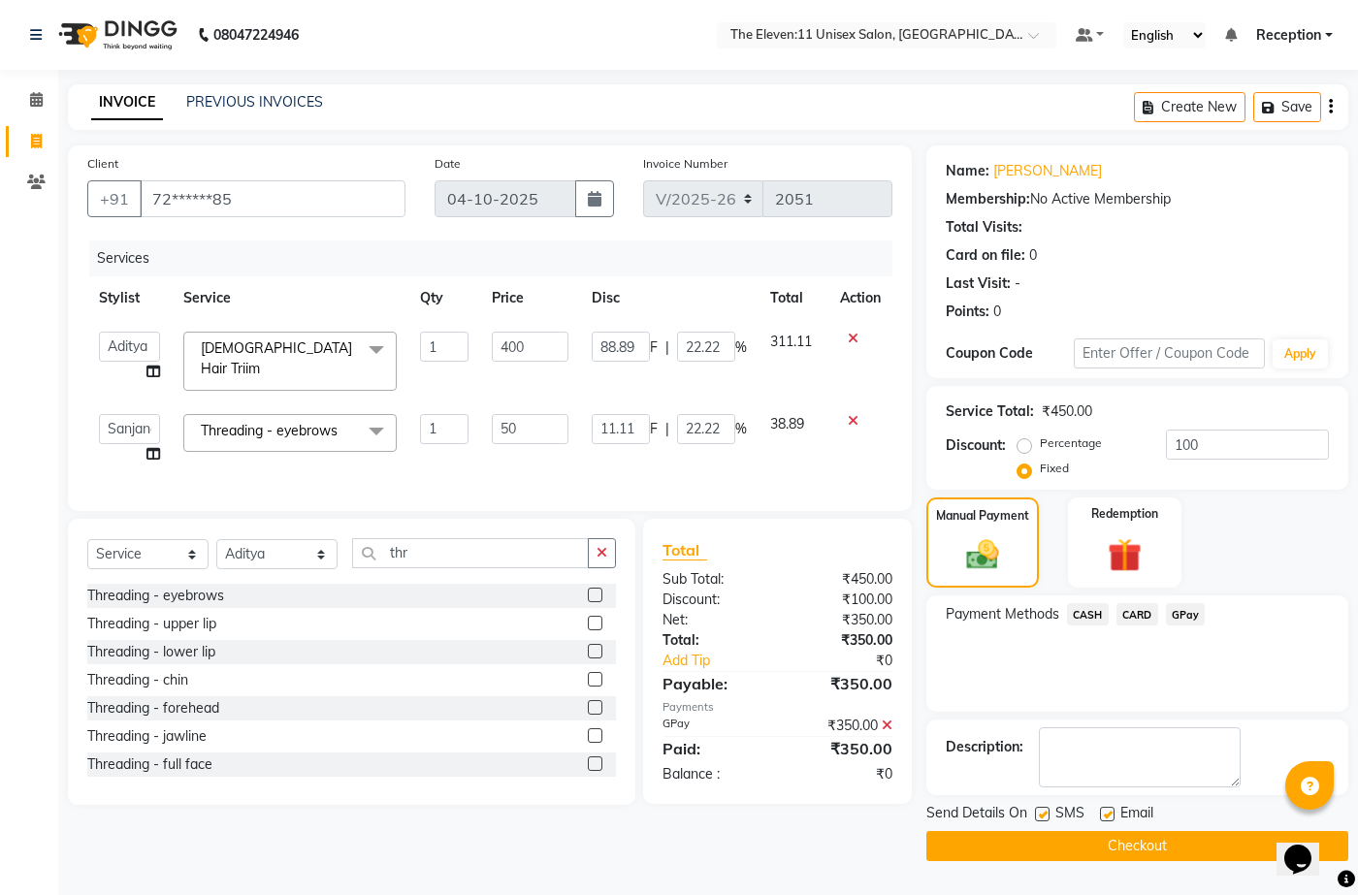
click at [1058, 839] on button "Checkout" at bounding box center [1137, 846] width 422 height 30
click at [1058, 839] on div "Checkout" at bounding box center [1137, 846] width 422 height 30
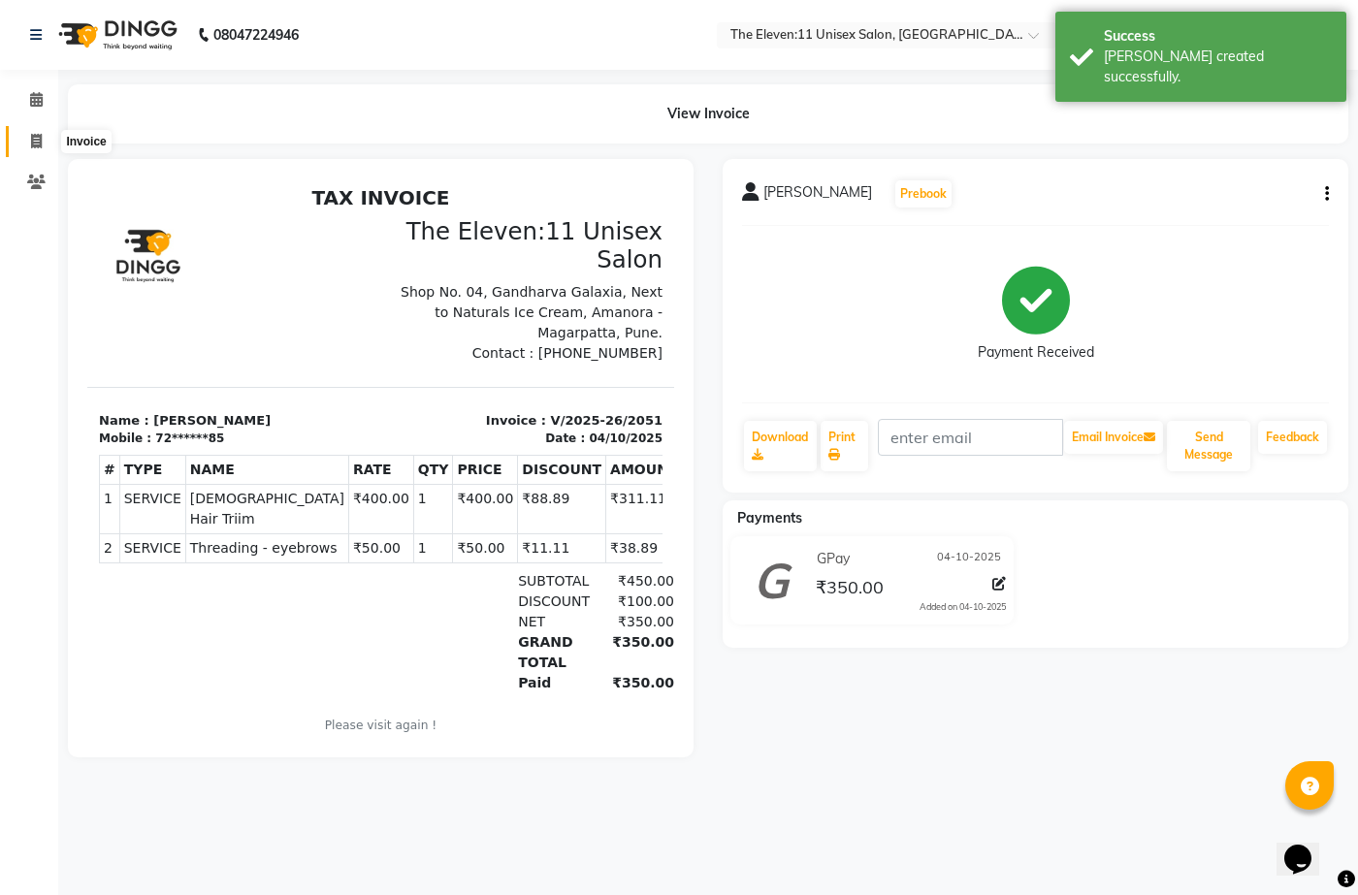
click at [33, 134] on icon at bounding box center [36, 141] width 11 height 15
select select "7836"
select select "service"
